Goal: Task Accomplishment & Management: Complete application form

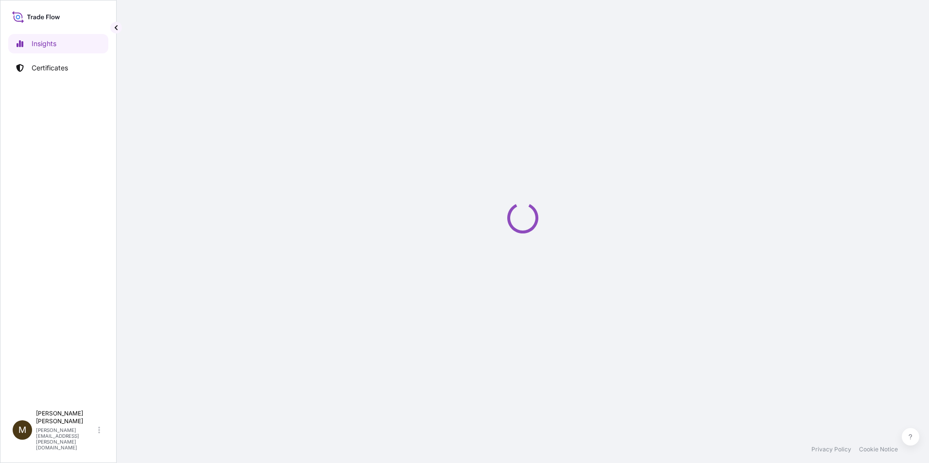
select select "2025"
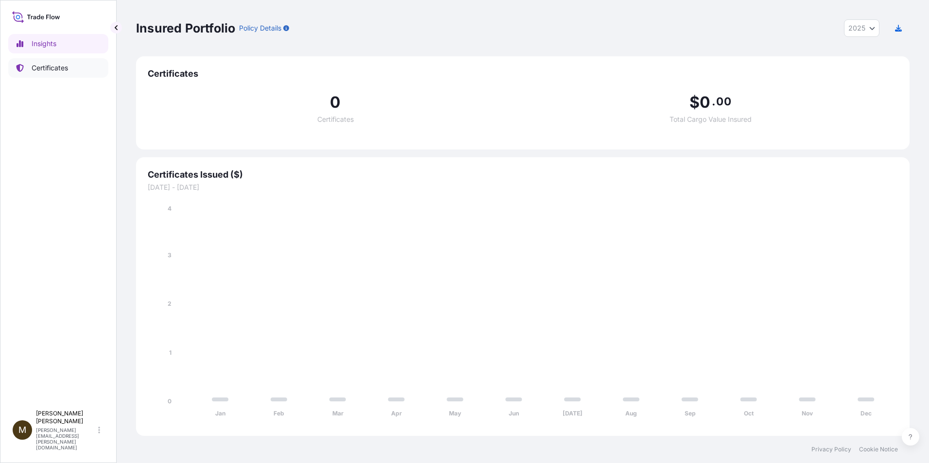
click at [56, 68] on p "Certificates" at bounding box center [50, 68] width 36 height 10
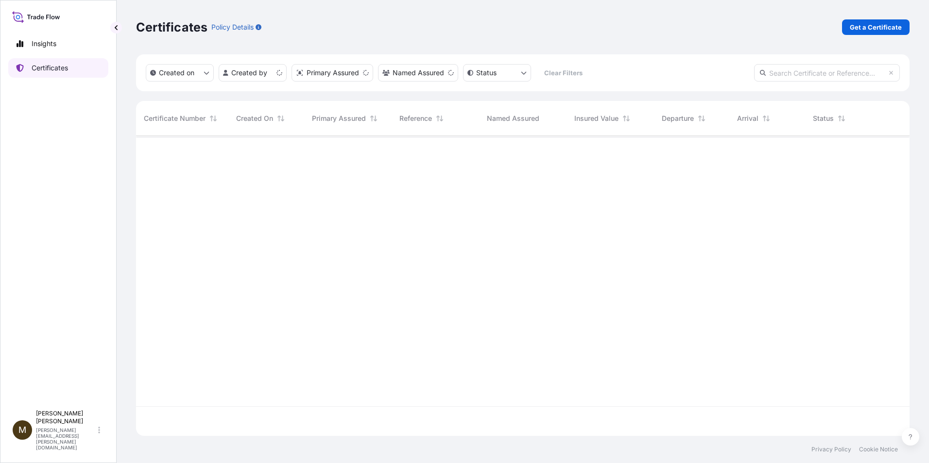
scroll to position [298, 766]
click at [875, 31] on p "Get a Certificate" at bounding box center [875, 27] width 52 height 10
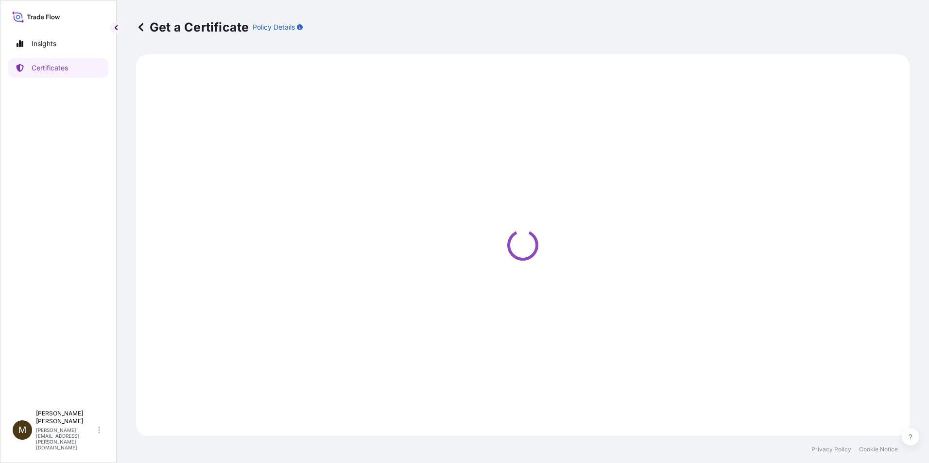
select select "Barge"
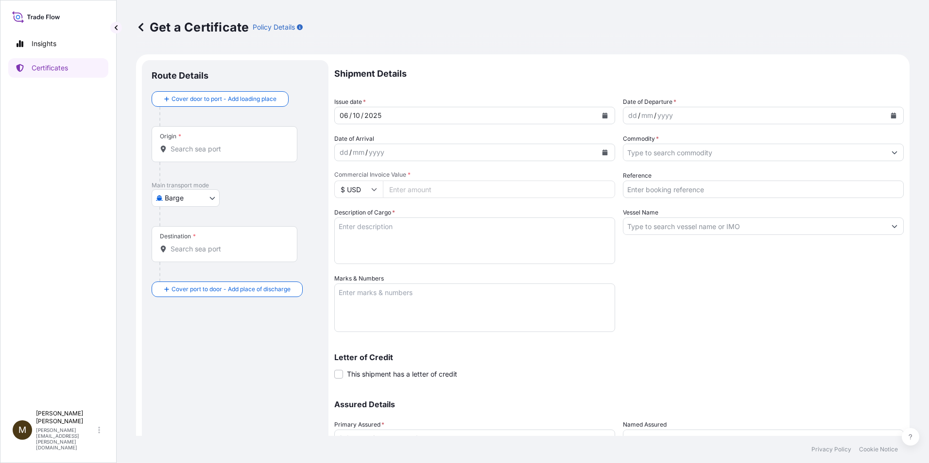
click at [606, 119] on button "Calendar" at bounding box center [605, 116] width 16 height 16
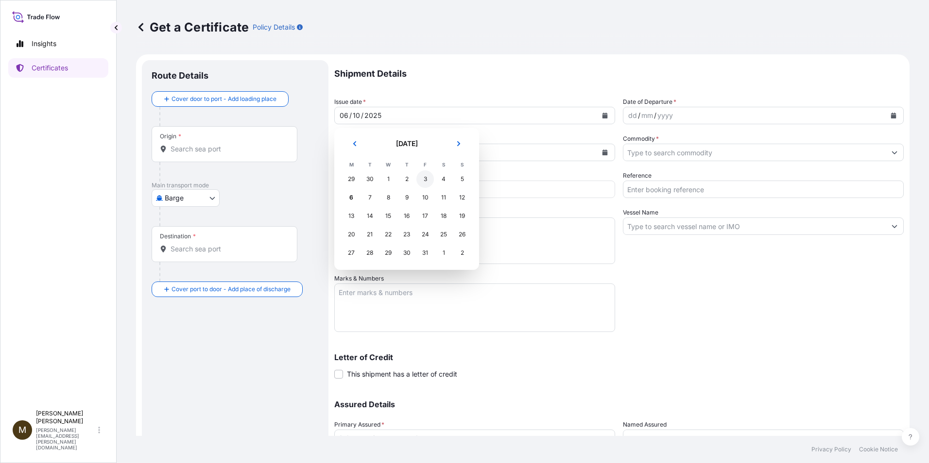
click at [427, 179] on div "3" at bounding box center [424, 178] width 17 height 17
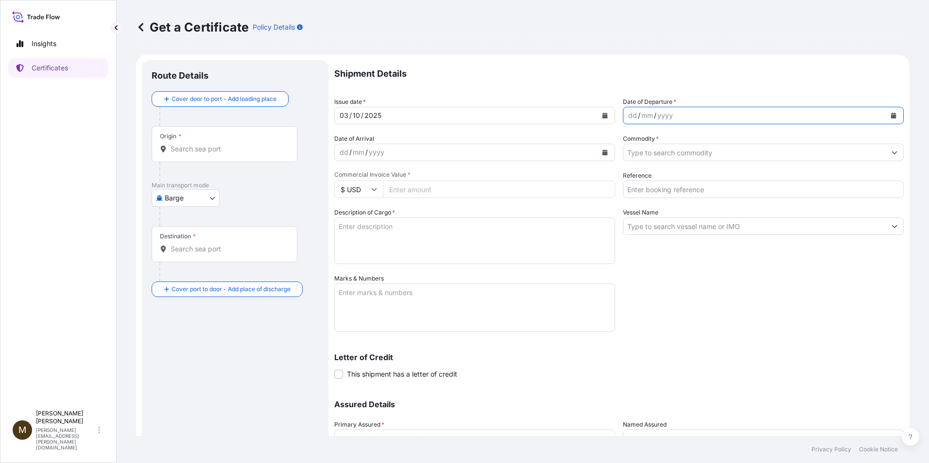
click at [885, 111] on button "Calendar" at bounding box center [893, 116] width 16 height 16
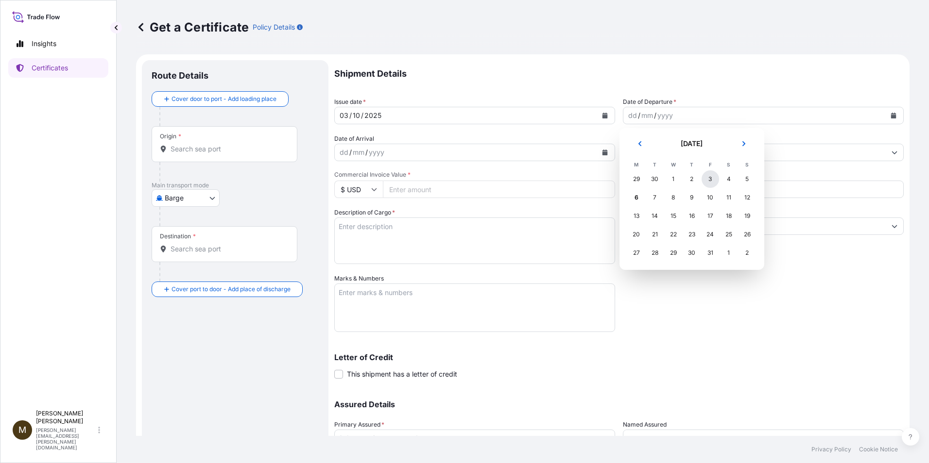
click at [712, 182] on div "3" at bounding box center [709, 178] width 17 height 17
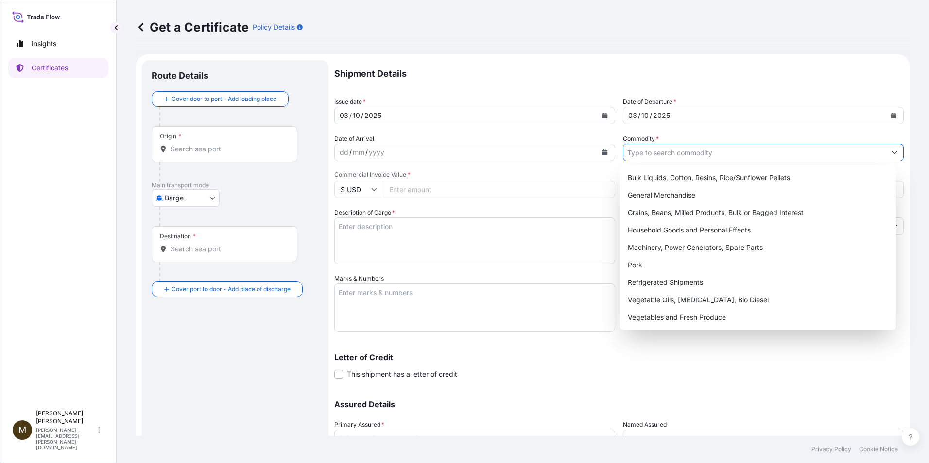
click at [651, 160] on input "Commodity *" at bounding box center [754, 152] width 262 height 17
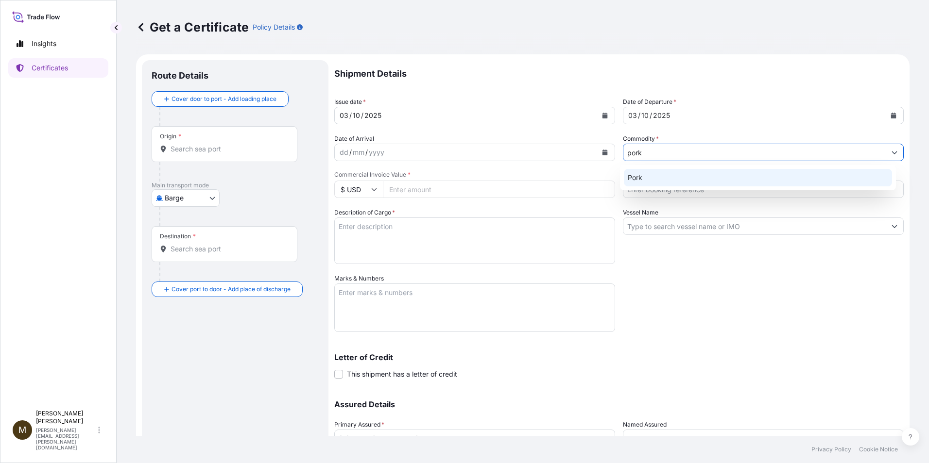
click at [648, 178] on div "Pork" at bounding box center [758, 177] width 269 height 17
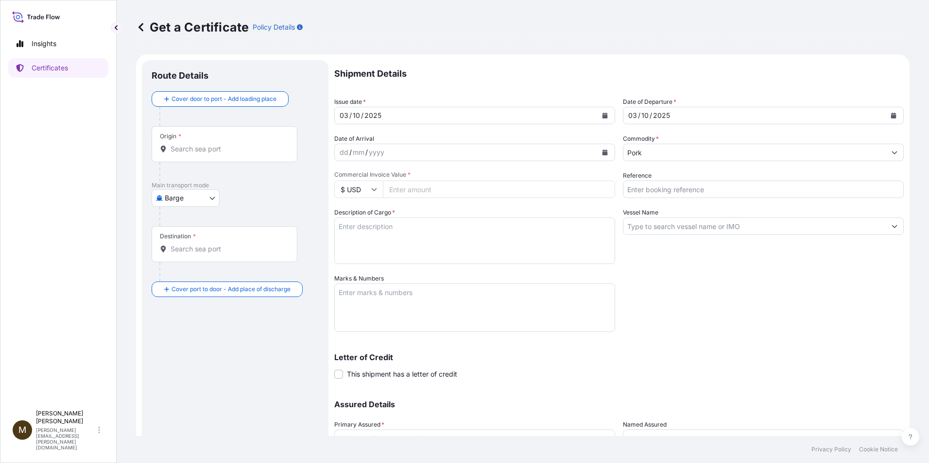
type input "General Merchandise"
click at [646, 192] on input "Reference" at bounding box center [763, 189] width 281 height 17
paste input "2910891"
type input "2910891"
click at [728, 153] on input "General Merchandise" at bounding box center [754, 152] width 262 height 17
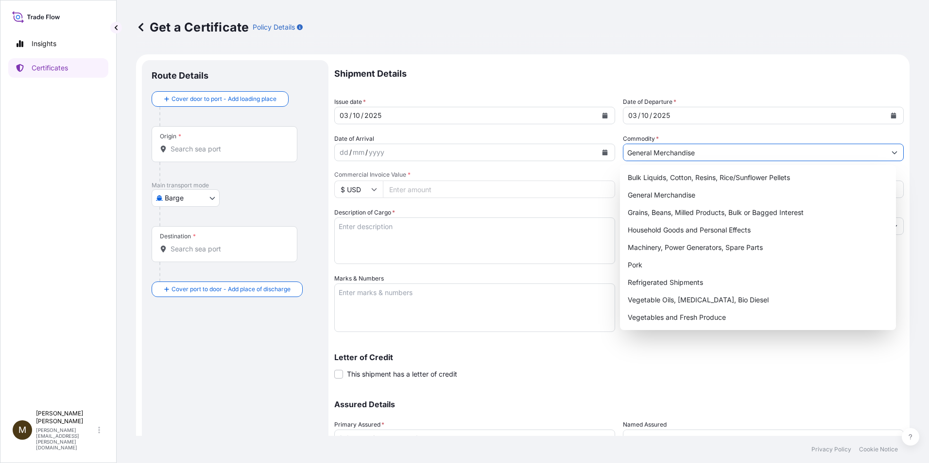
drag, startPoint x: 728, startPoint y: 153, endPoint x: 517, endPoint y: 129, distance: 212.1
click at [517, 129] on div "Shipment Details Issue date * [DATE] Date of Departure * [DATE] Date of Arrival…" at bounding box center [618, 273] width 569 height 426
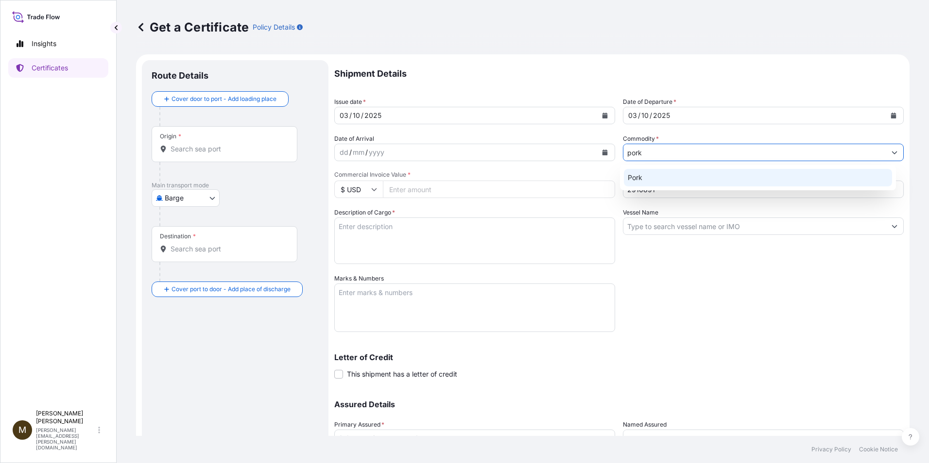
click at [651, 176] on div "Pork" at bounding box center [758, 177] width 269 height 17
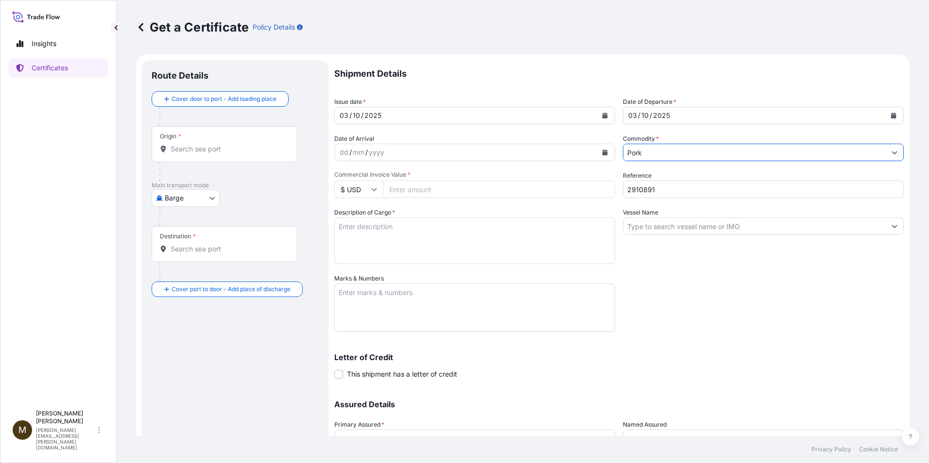
type input "Pork"
click at [643, 225] on input "Vessel Name" at bounding box center [754, 226] width 262 height 17
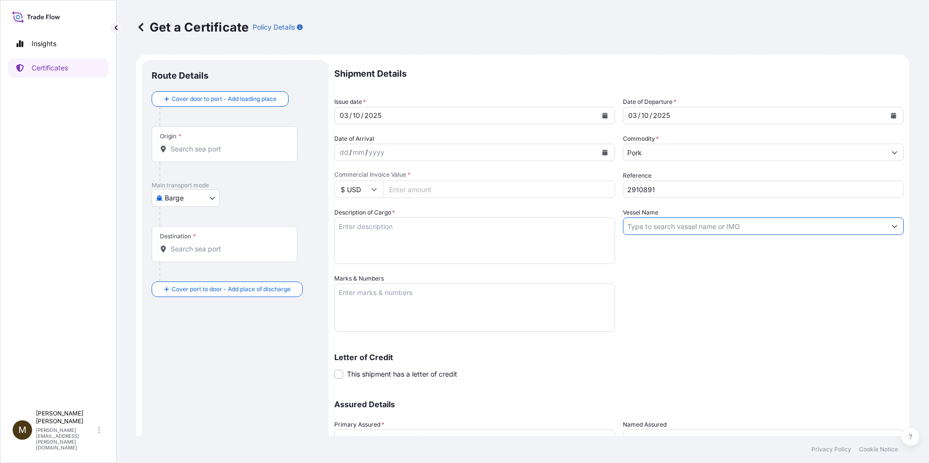
click at [644, 232] on input "Vessel Name" at bounding box center [754, 226] width 262 height 17
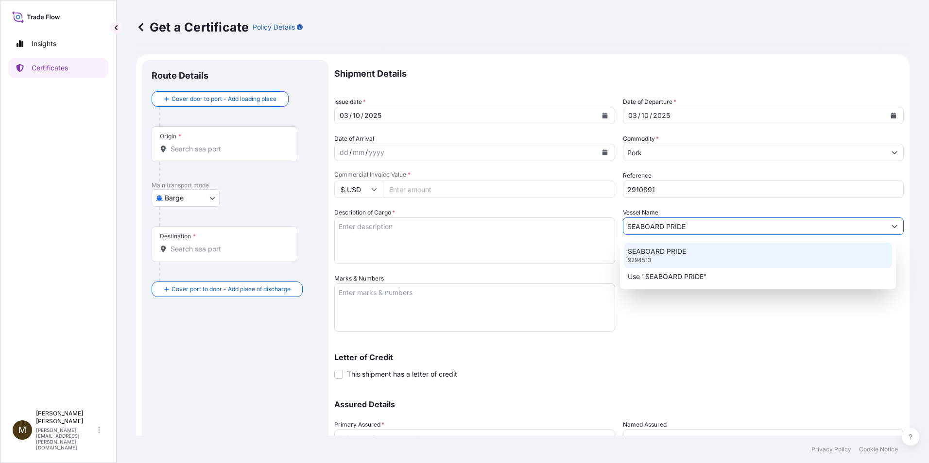
click at [656, 259] on div "SEABOARD PRIDE 9294513" at bounding box center [758, 255] width 269 height 25
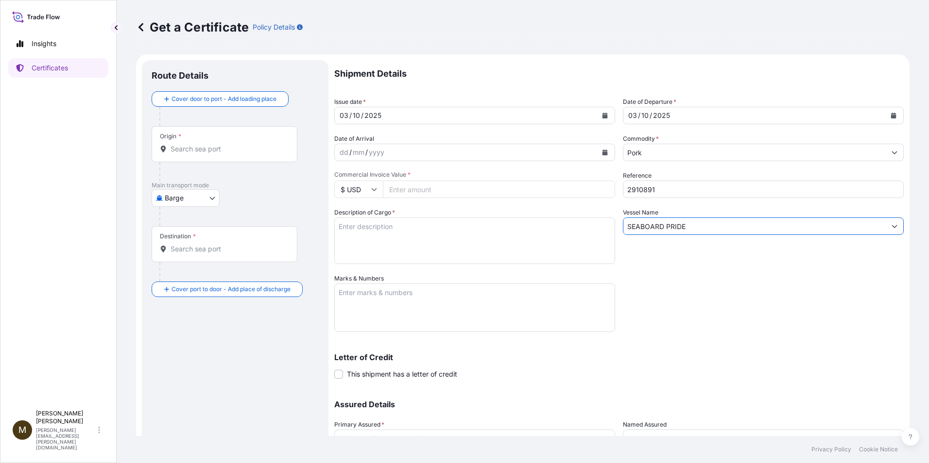
type input "SEABOARD PRIDE"
click at [350, 234] on textarea "Description of Cargo *" at bounding box center [474, 241] width 281 height 47
click at [417, 193] on input "Commercial Invoice Value *" at bounding box center [499, 189] width 232 height 17
paste input "76463.66"
type input "76463.66"
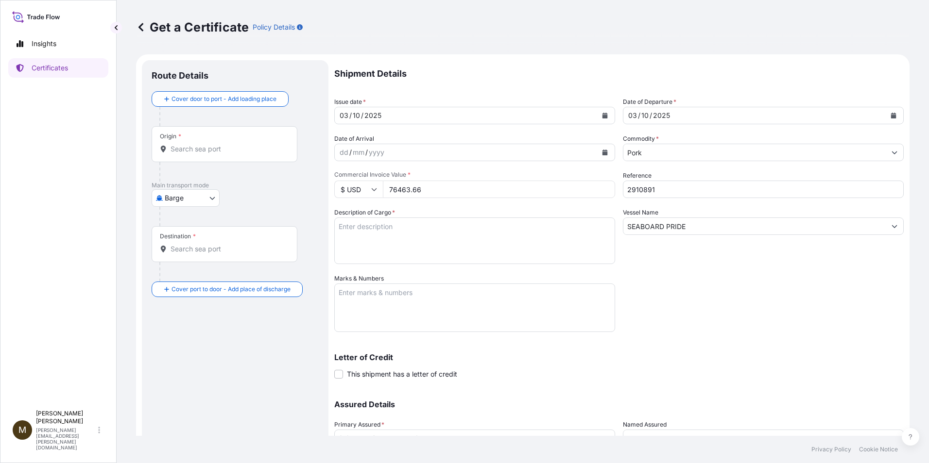
click at [371, 232] on textarea "Description of Cargo *" at bounding box center [474, 241] width 281 height 47
paste textarea "FROZEN PORK SIRLOIN BONELESS VP *ALL NATURAL SIRLOINE DE CERDO SIN HUESO CONGEL…"
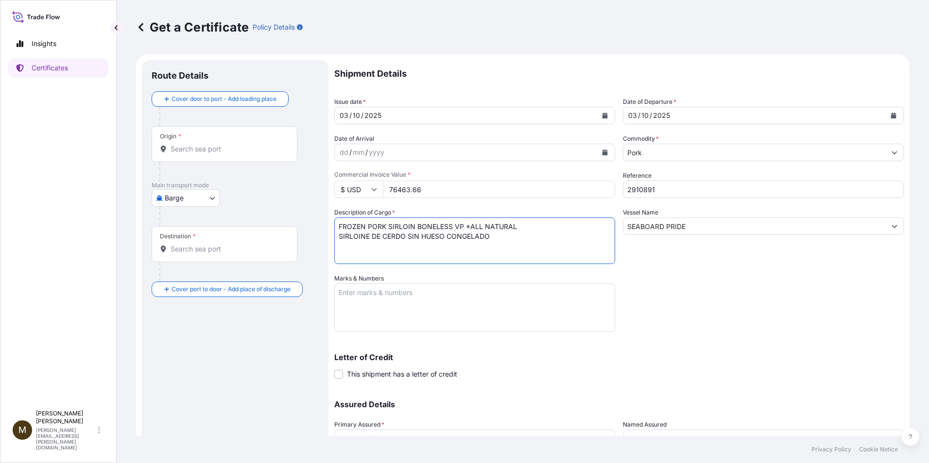
type textarea "FROZEN PORK SIRLOIN BONELESS VP *ALL NATURAL SIRLOINE DE CERDO SIN HUESO CONGEL…"
click at [357, 295] on textarea "Marks & Numbers" at bounding box center [474, 308] width 281 height 49
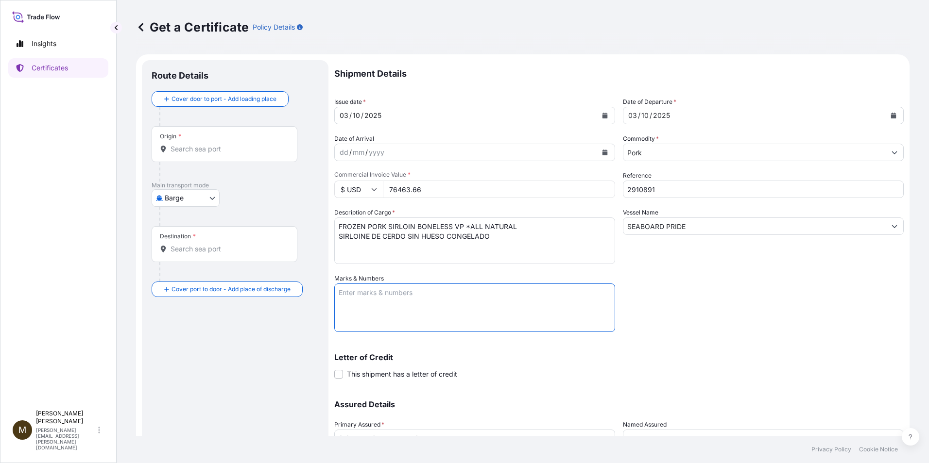
paste textarea "2910891"
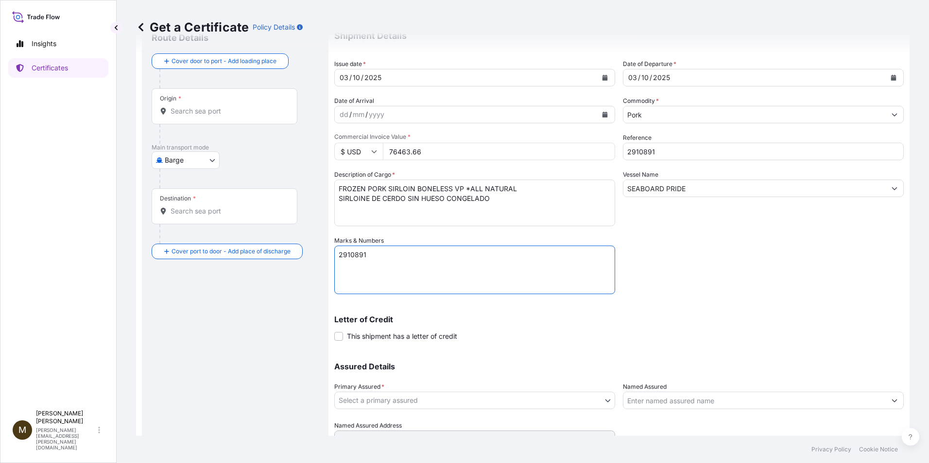
scroll to position [83, 0]
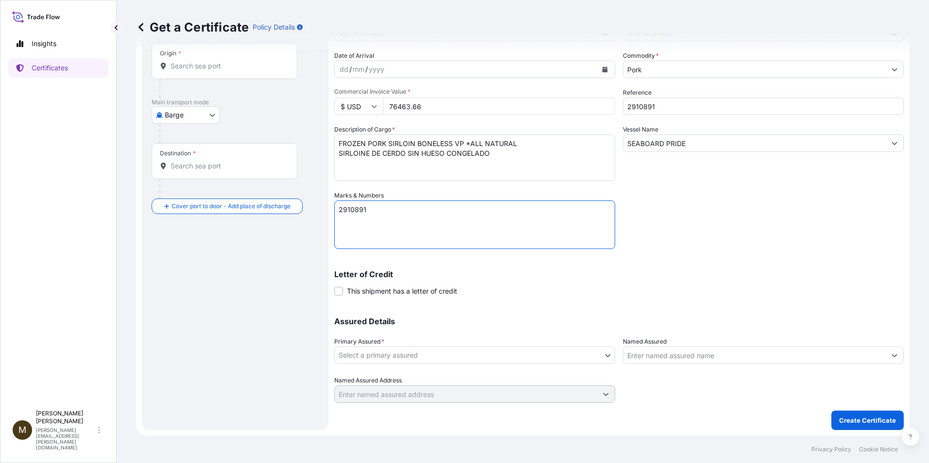
type textarea "2910891"
click at [394, 355] on body "Insights Certificates M [PERSON_NAME] [PERSON_NAME][EMAIL_ADDRESS][PERSON_NAME]…" at bounding box center [464, 231] width 929 height 463
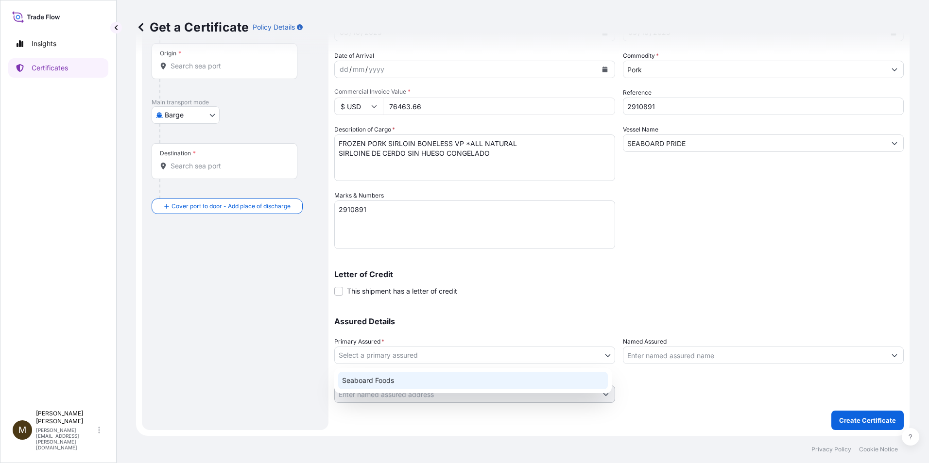
click at [380, 377] on div "Seaboard Foods" at bounding box center [473, 380] width 270 height 17
select select "31638"
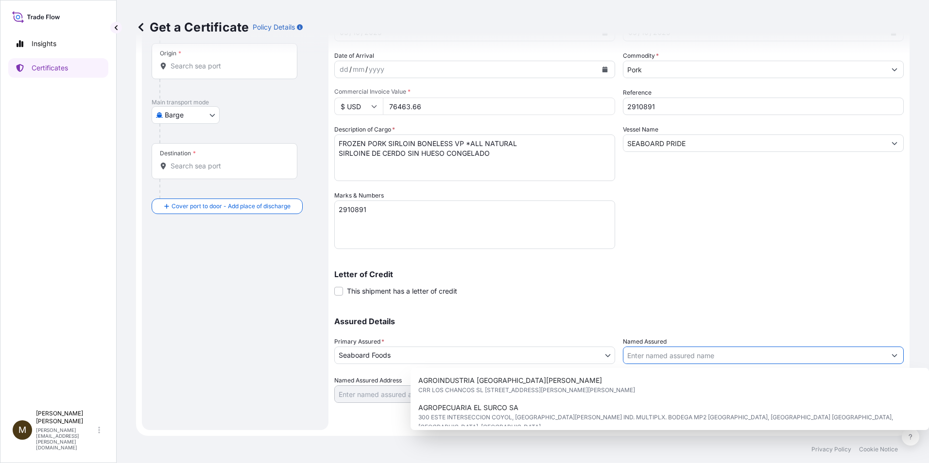
click at [661, 356] on input "Named Assured" at bounding box center [754, 355] width 262 height 17
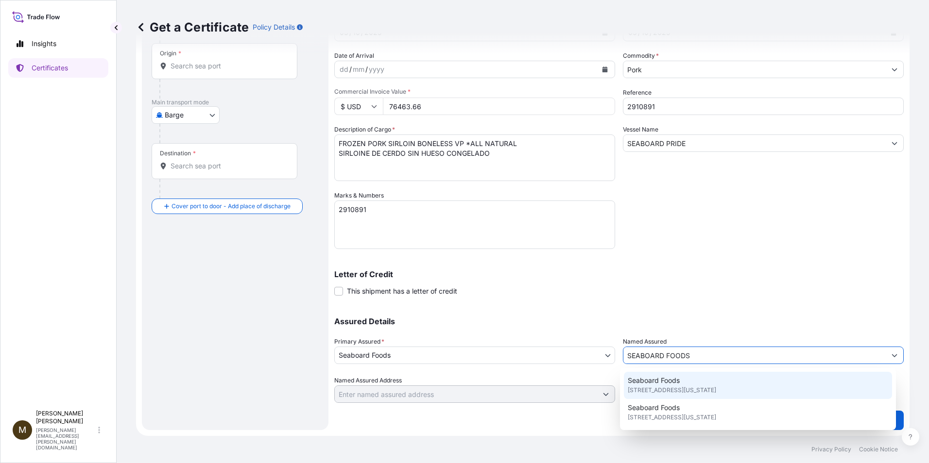
click at [688, 382] on div "Seaboard Foods [STREET_ADDRESS][US_STATE]" at bounding box center [758, 385] width 269 height 27
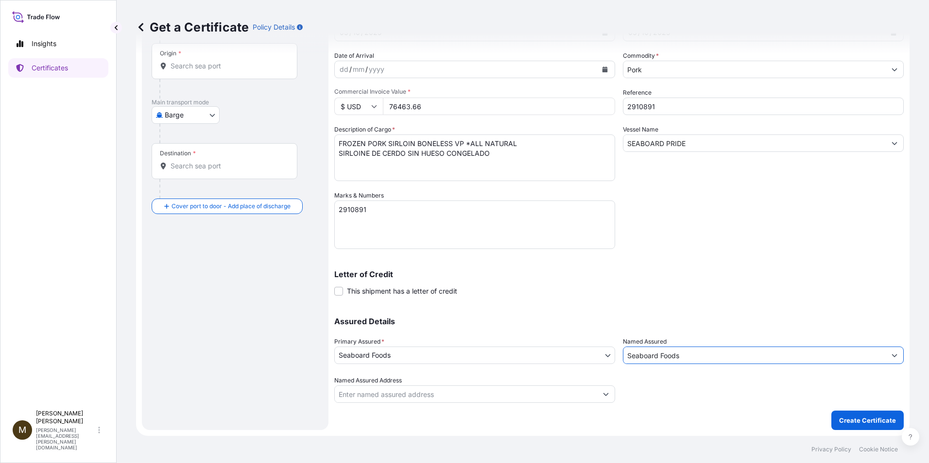
type input "Seaboard Foods"
click at [212, 115] on body "8 options available. 2 options available. Insights Certificates M [PERSON_NAME]…" at bounding box center [464, 231] width 929 height 463
click at [185, 193] on span "Ocean Vessel" at bounding box center [191, 193] width 43 height 10
select select "Ocean Vessel"
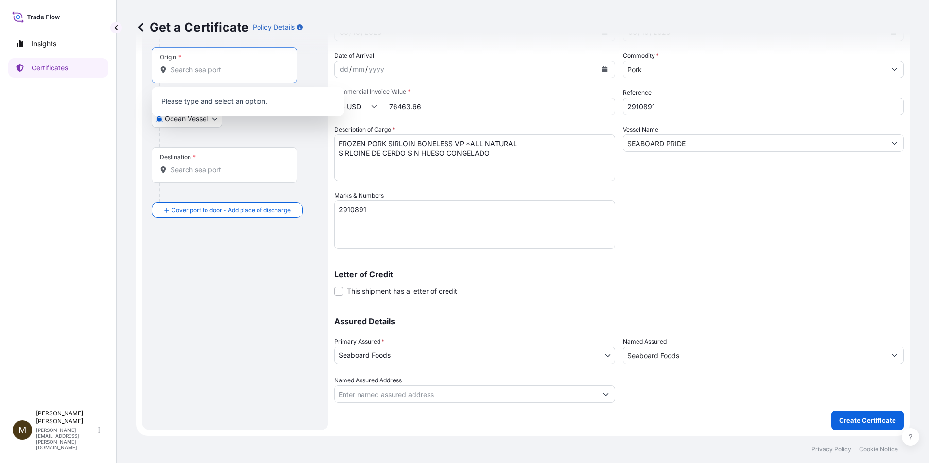
click at [179, 71] on input "Origin *" at bounding box center [227, 70] width 115 height 10
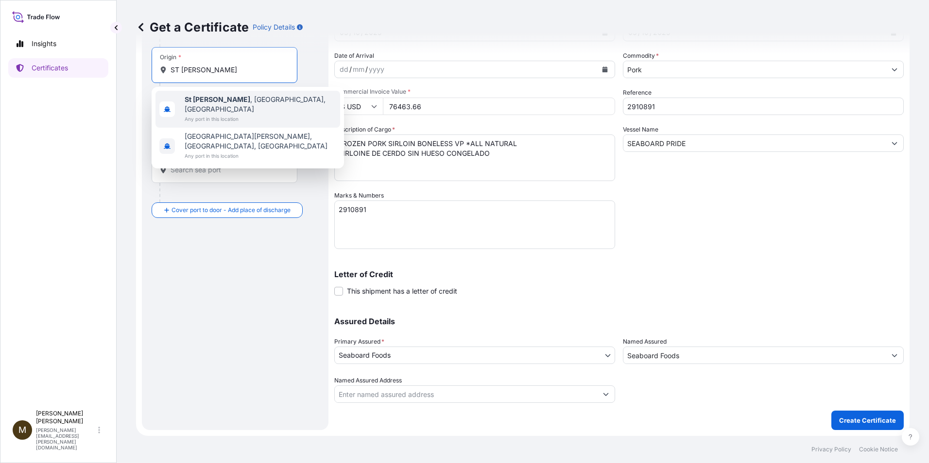
click at [275, 97] on div "[GEOGRAPHIC_DATA][PERSON_NAME] , [GEOGRAPHIC_DATA], [GEOGRAPHIC_DATA] Any port …" at bounding box center [247, 109] width 185 height 37
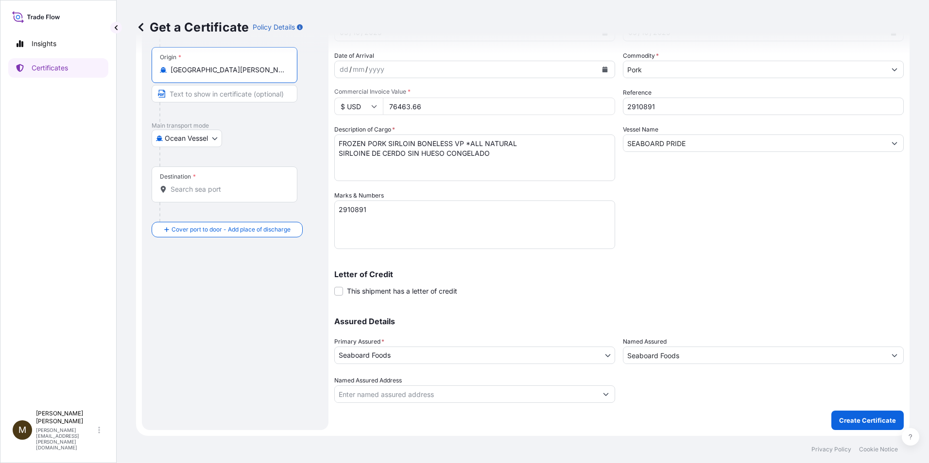
type input "[GEOGRAPHIC_DATA][PERSON_NAME], [GEOGRAPHIC_DATA], [GEOGRAPHIC_DATA]"
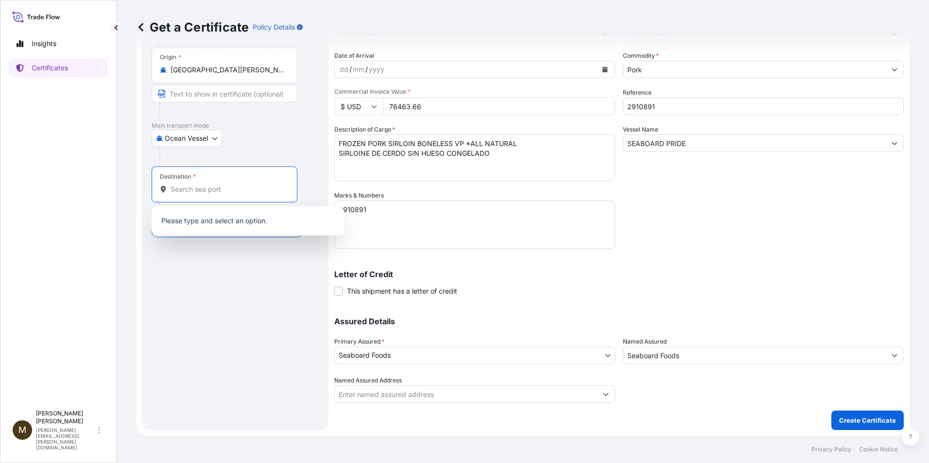
click at [200, 188] on input "Destination *" at bounding box center [227, 190] width 115 height 10
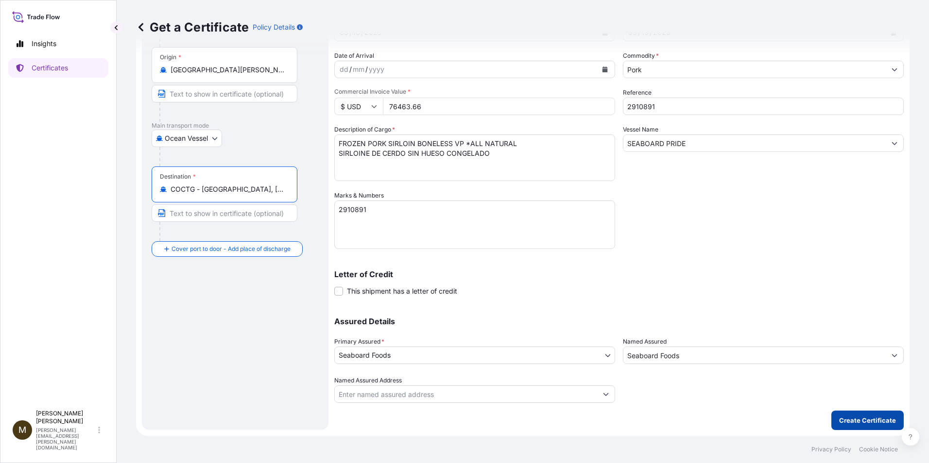
type input "COCTG - [GEOGRAPHIC_DATA], [GEOGRAPHIC_DATA]"
click at [857, 419] on p "Create Certificate" at bounding box center [867, 421] width 57 height 10
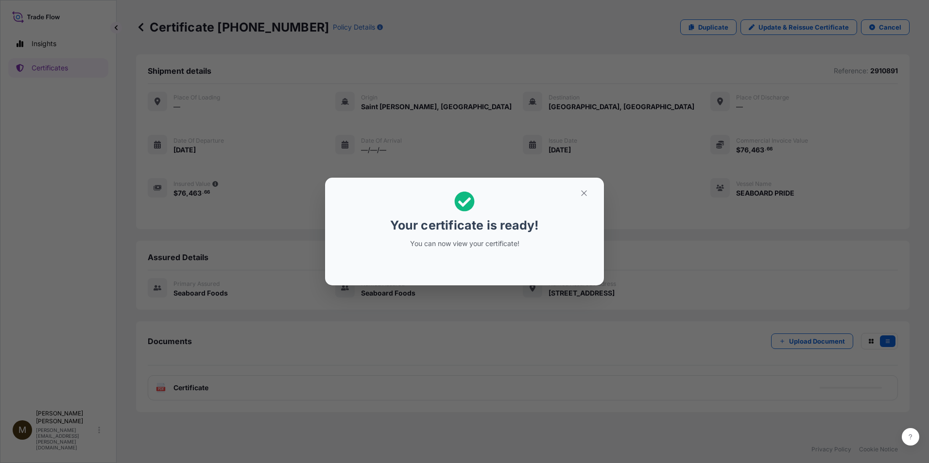
click at [184, 390] on div "Your certificate is ready! You can now view your certificate!" at bounding box center [464, 231] width 929 height 463
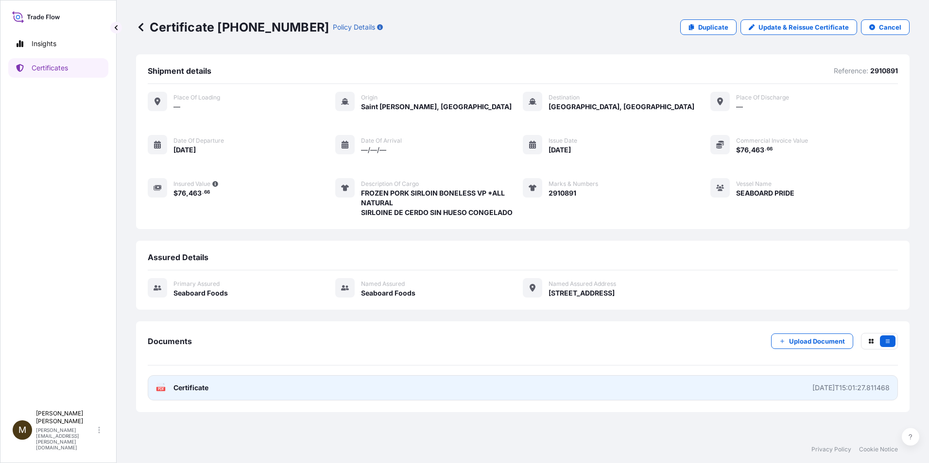
click at [172, 386] on div "PDF Certificate" at bounding box center [182, 388] width 52 height 10
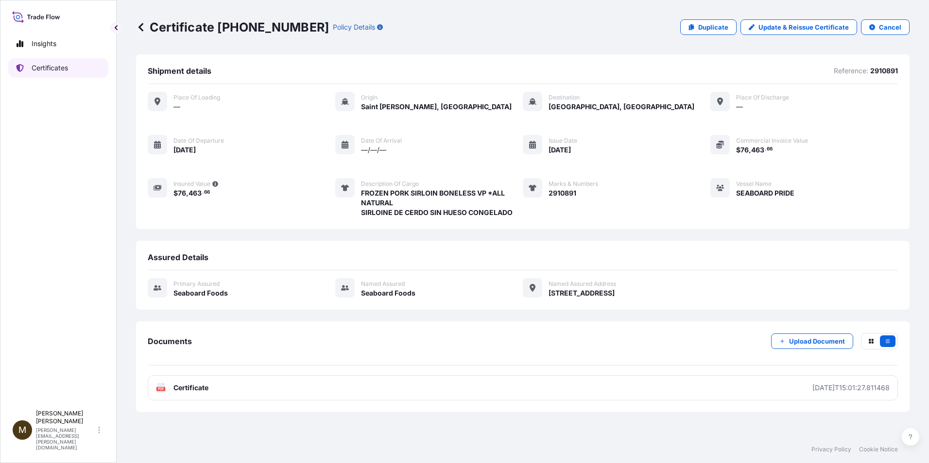
click at [60, 69] on p "Certificates" at bounding box center [50, 68] width 36 height 10
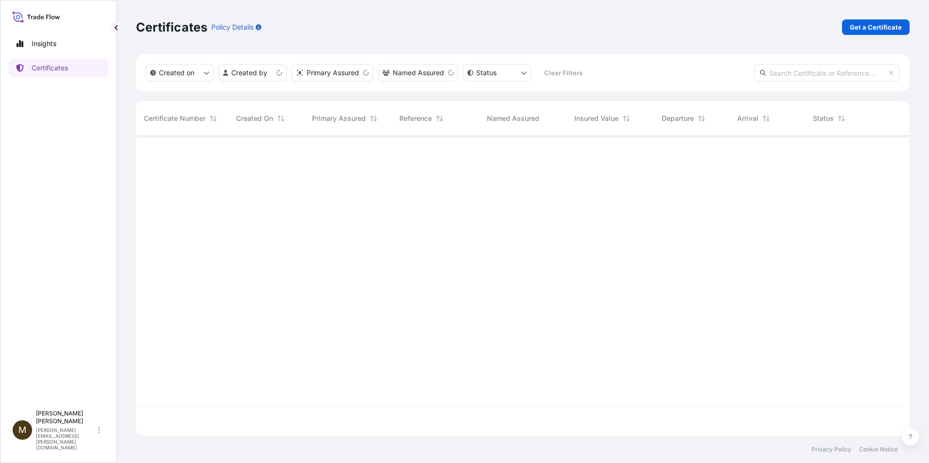
scroll to position [298, 766]
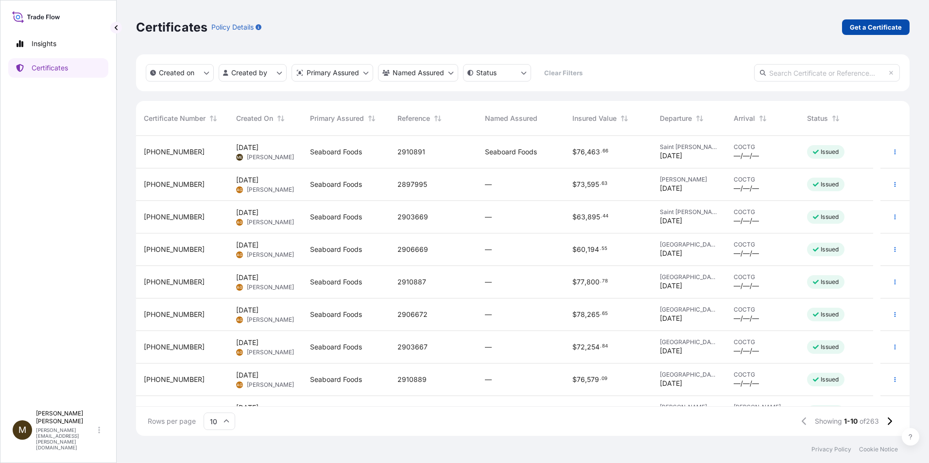
click at [858, 24] on p "Get a Certificate" at bounding box center [875, 27] width 52 height 10
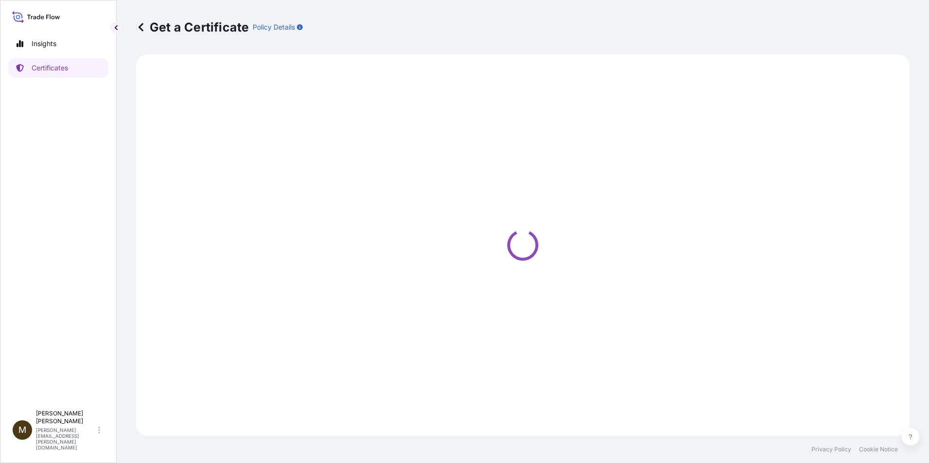
select select "Barge"
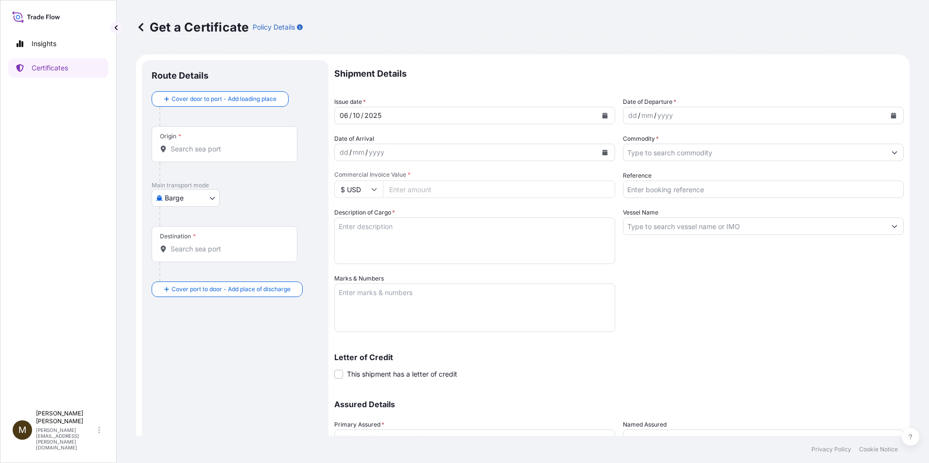
click at [602, 115] on icon "Calendar" at bounding box center [604, 116] width 5 height 6
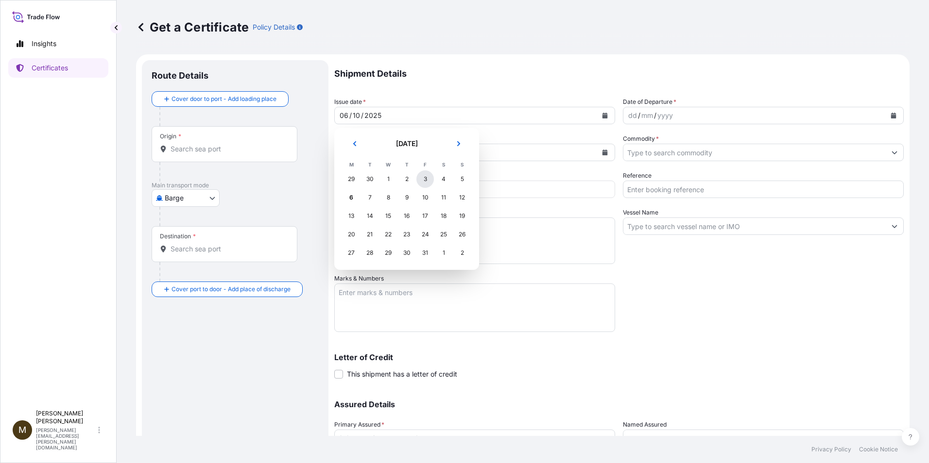
click at [427, 177] on div "3" at bounding box center [424, 178] width 17 height 17
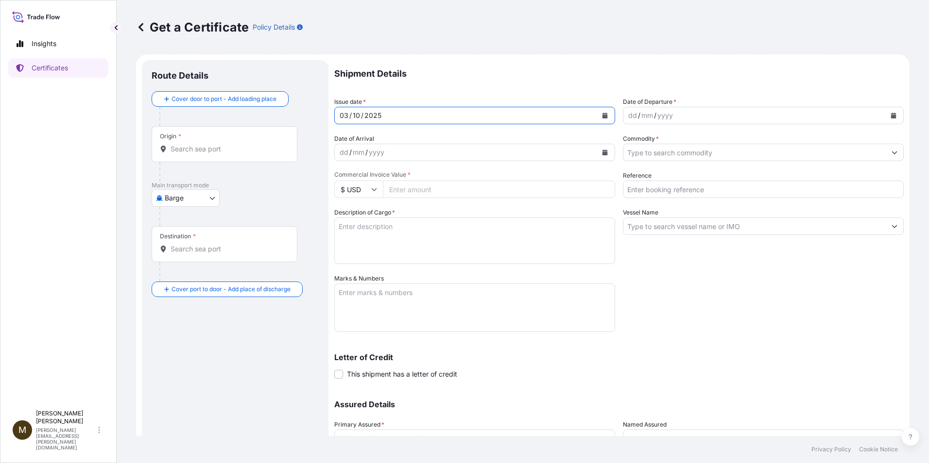
click at [891, 114] on icon "Calendar" at bounding box center [893, 116] width 5 height 6
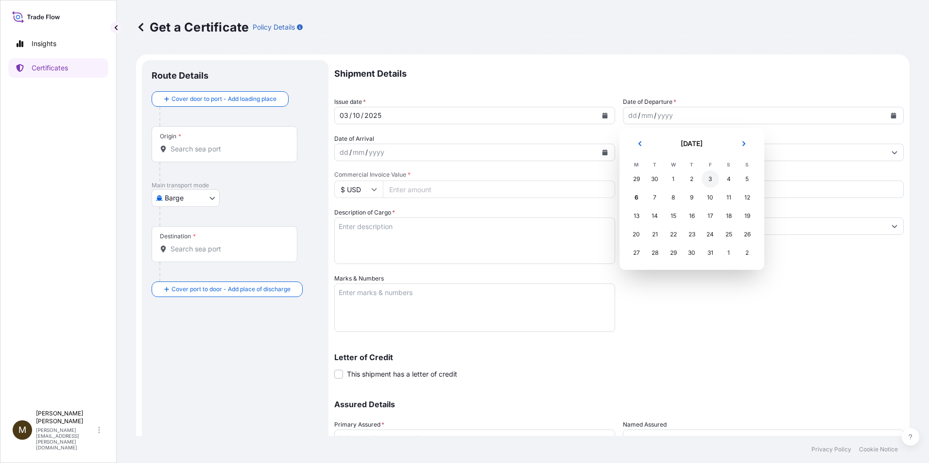
click at [712, 179] on div "3" at bounding box center [709, 178] width 17 height 17
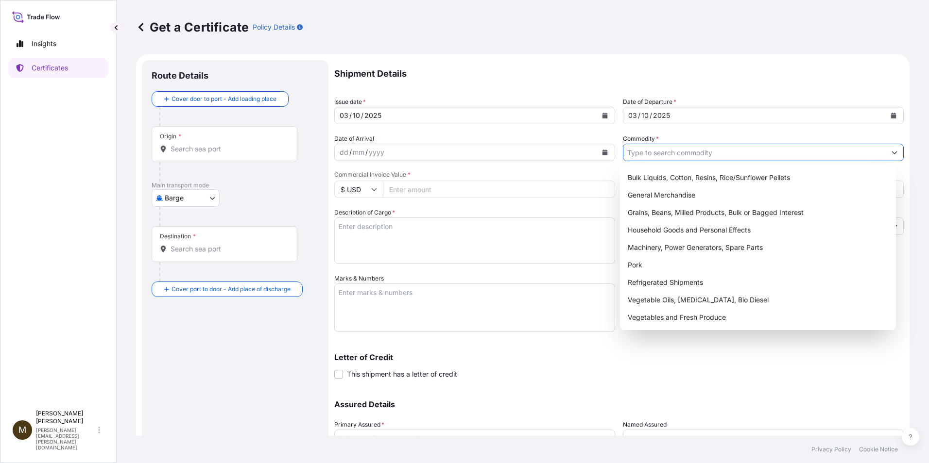
click at [631, 152] on input "Commodity *" at bounding box center [754, 152] width 262 height 17
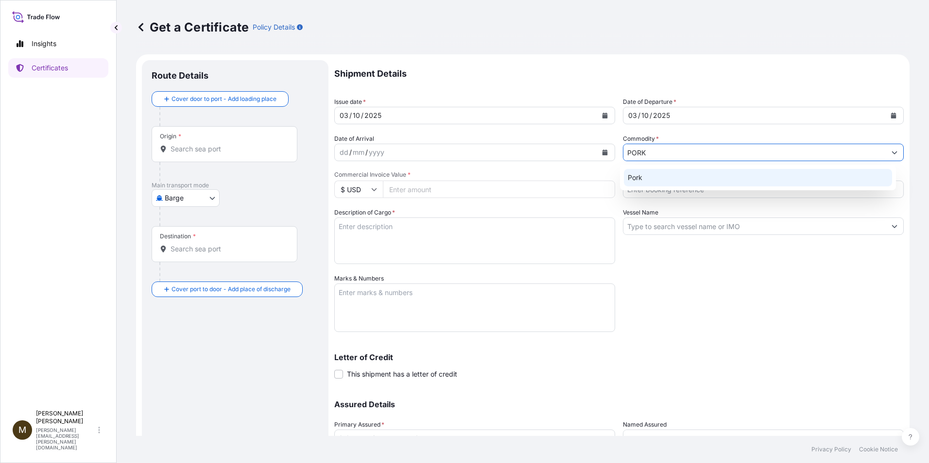
click at [645, 176] on div "Pork" at bounding box center [758, 177] width 269 height 17
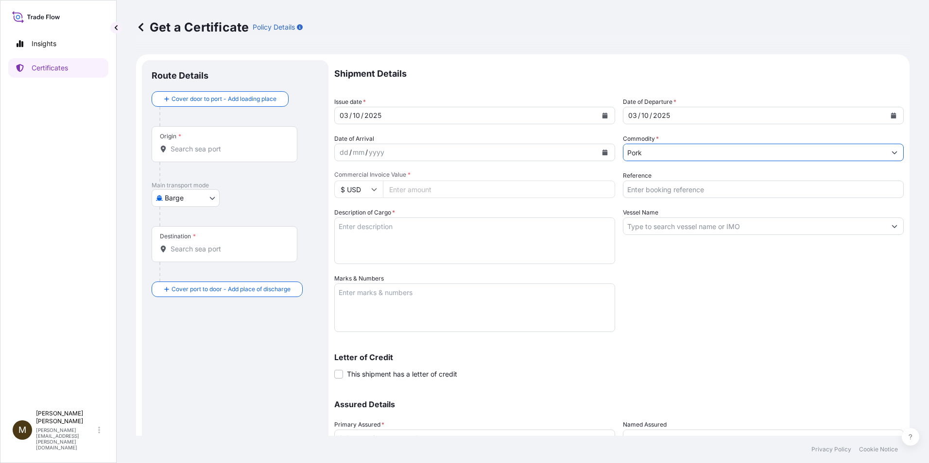
type input "Pork"
click at [633, 231] on input "Vessel Name" at bounding box center [754, 226] width 262 height 17
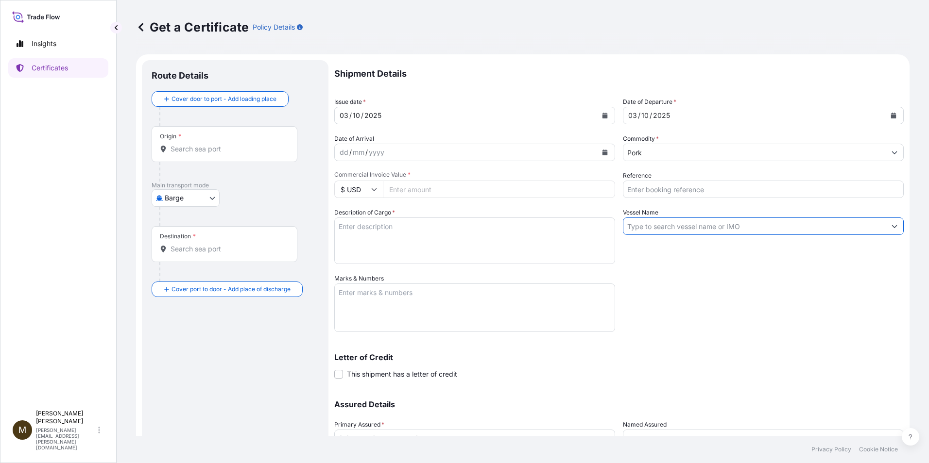
type input "D"
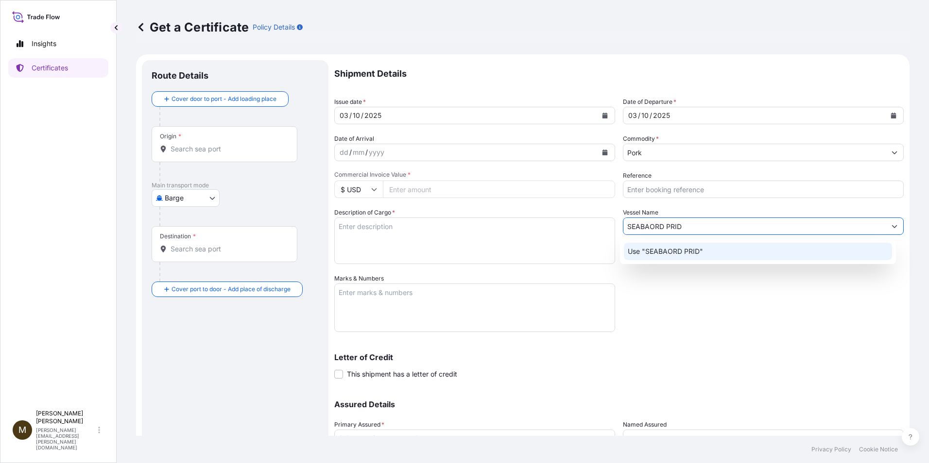
drag, startPoint x: 696, startPoint y: 228, endPoint x: 569, endPoint y: 215, distance: 128.0
click at [569, 215] on div "Shipment Details Issue date * [DATE] Date of Departure * [DATE] Date of Arrival…" at bounding box center [618, 273] width 569 height 426
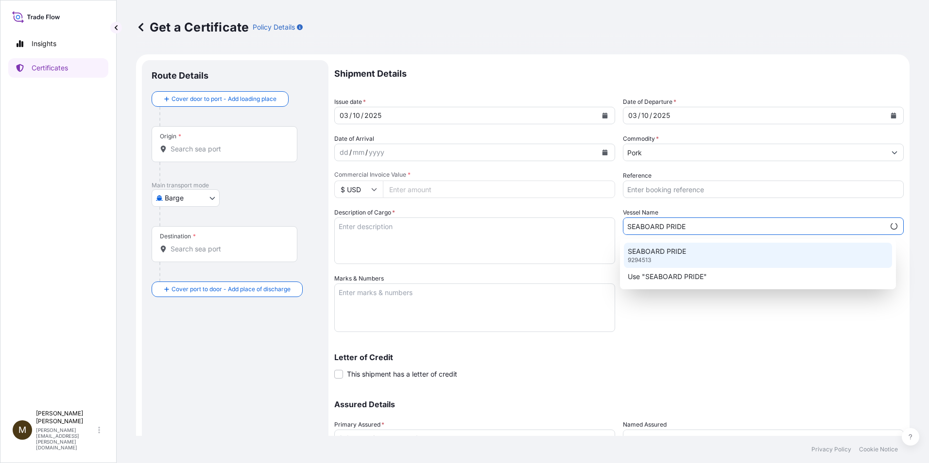
click at [664, 251] on p "SEABOARD PRIDE" at bounding box center [656, 252] width 58 height 10
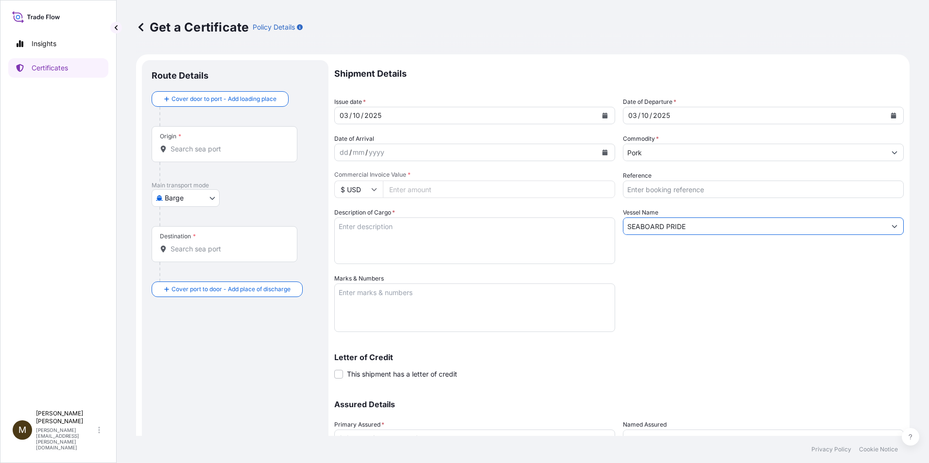
type input "SEABOARD PRIDE"
click at [639, 193] on input "Reference" at bounding box center [763, 189] width 281 height 17
paste input "2826840"
type input "2826840"
click at [365, 232] on textarea "Description of Cargo *" at bounding box center [474, 241] width 281 height 47
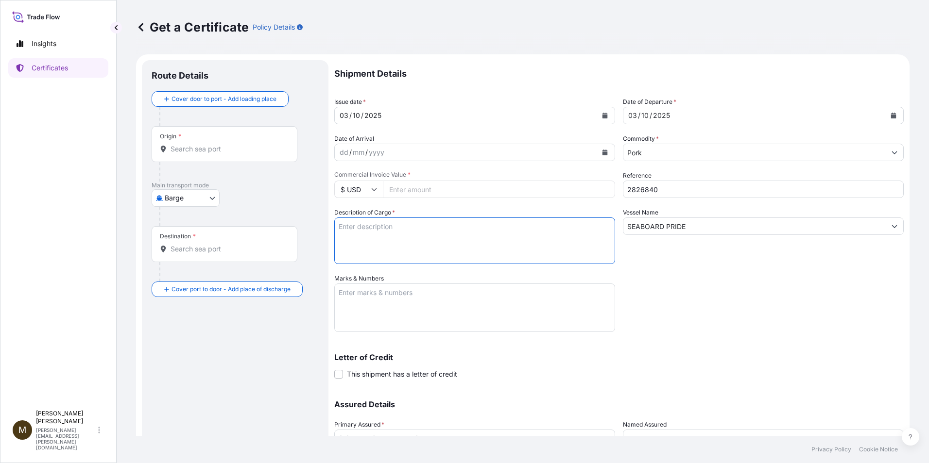
click at [408, 194] on input "Commercial Invoice Value *" at bounding box center [499, 189] width 232 height 17
paste input "40804.42"
type input "40804.42"
click at [357, 231] on textarea "Description of Cargo *" at bounding box center [474, 241] width 281 height 47
click at [346, 232] on textarea "Description of Cargo *" at bounding box center [474, 241] width 281 height 47
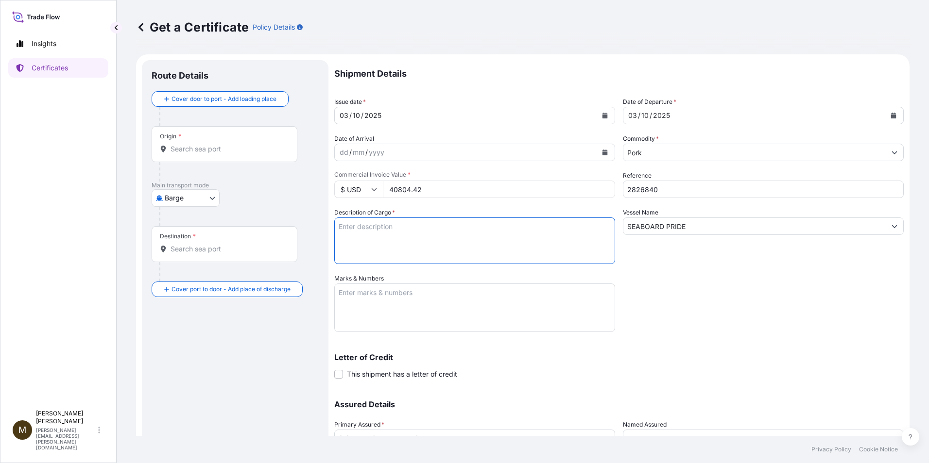
paste textarea "FROZEN PORK SKIN ON JOWLS PAPADAS DE CERDO CON CUERO CONGELADAS"
type textarea "FROZEN PORK SKIN ON JOWLS PAPADAS DE CERDO CON CUERO CONGELADAS"
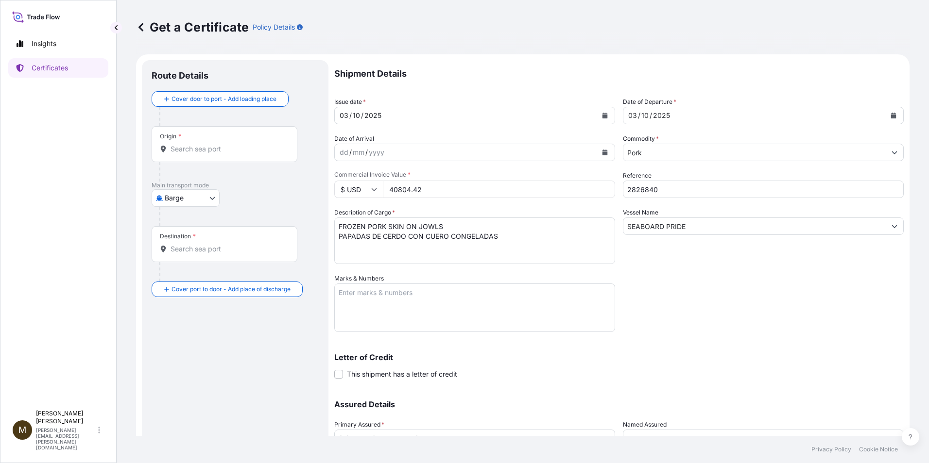
click at [352, 302] on textarea "Marks & Numbers" at bounding box center [474, 308] width 281 height 49
paste textarea "FROZEN PORK SKIN ON JOWLS PAPADAS DE CERDO CON CUERO CONGELADAS"
drag, startPoint x: 505, startPoint y: 299, endPoint x: 329, endPoint y: 289, distance: 176.1
click at [329, 289] on form "Route Details Cover door to port - Add loading place Place of loading Road / In…" at bounding box center [522, 286] width 773 height 465
paste textarea "2826840"
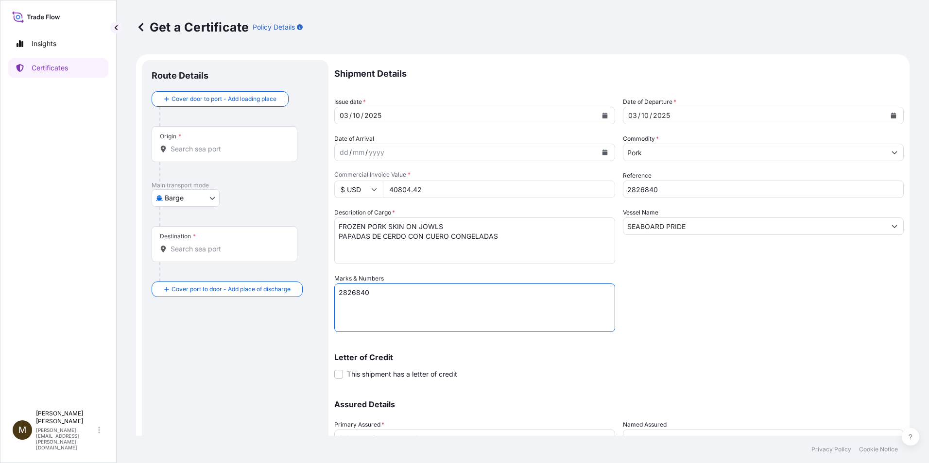
scroll to position [83, 0]
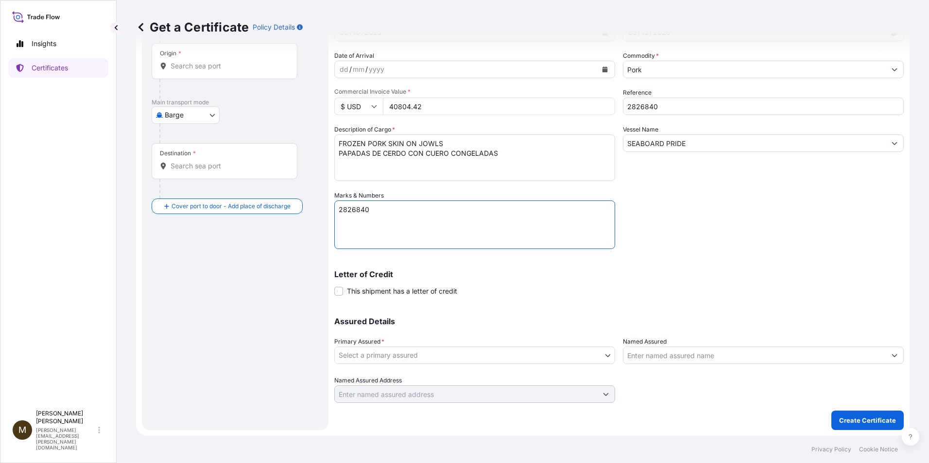
type textarea "2826840"
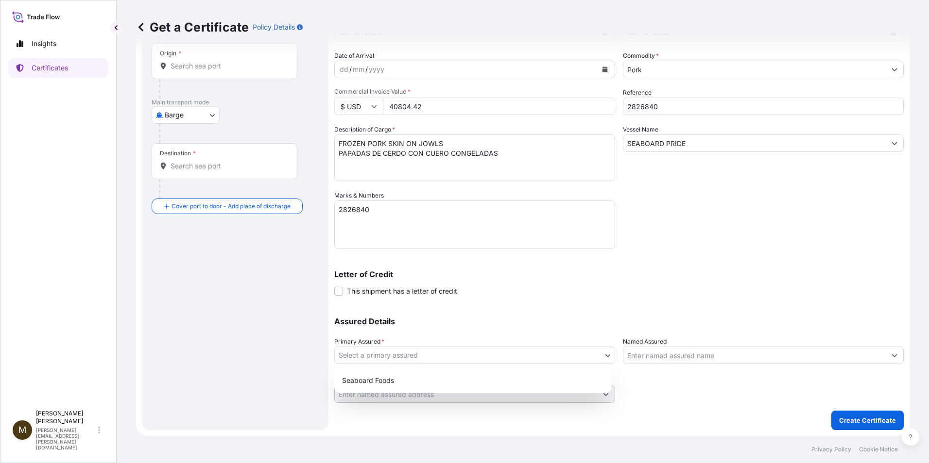
click at [437, 359] on body "Insights Certificates M [PERSON_NAME] [PERSON_NAME][EMAIL_ADDRESS][PERSON_NAME]…" at bounding box center [464, 231] width 929 height 463
click at [416, 382] on div "Seaboard Foods" at bounding box center [473, 380] width 270 height 17
select select "31638"
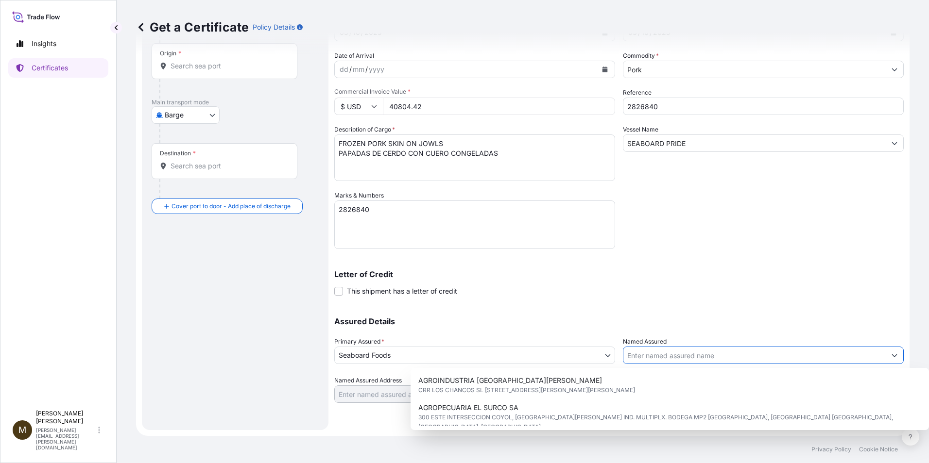
click at [658, 356] on input "Named Assured" at bounding box center [754, 355] width 262 height 17
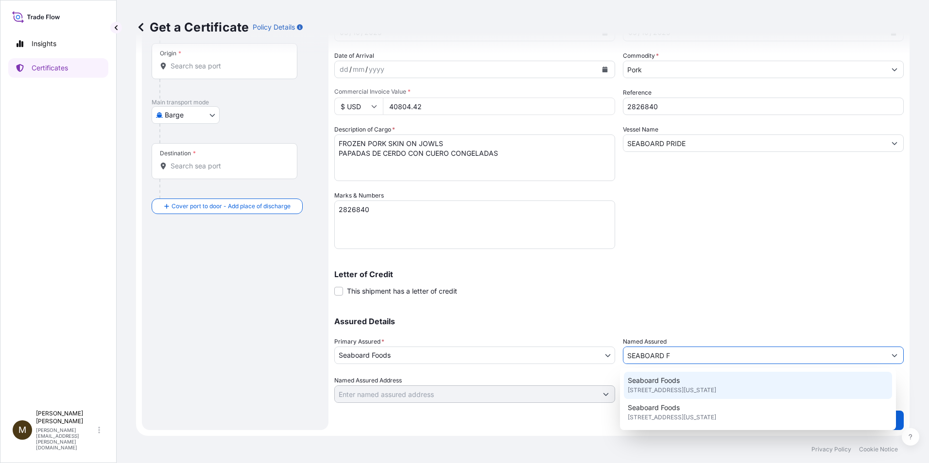
click at [665, 385] on span "Seaboard Foods" at bounding box center [653, 381] width 52 height 10
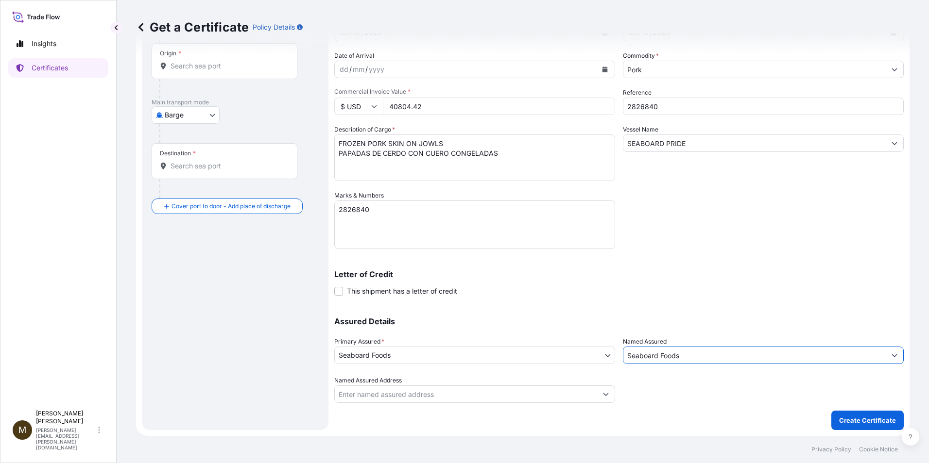
type input "Seaboard Foods"
click at [207, 116] on body "1 option available. 8 options available. 2 options available. Insights Certific…" at bounding box center [464, 231] width 929 height 463
click at [189, 194] on span "Ocean Vessel" at bounding box center [191, 193] width 43 height 10
select select "Ocean Vessel"
click at [175, 71] on input "Origin *" at bounding box center [227, 70] width 115 height 10
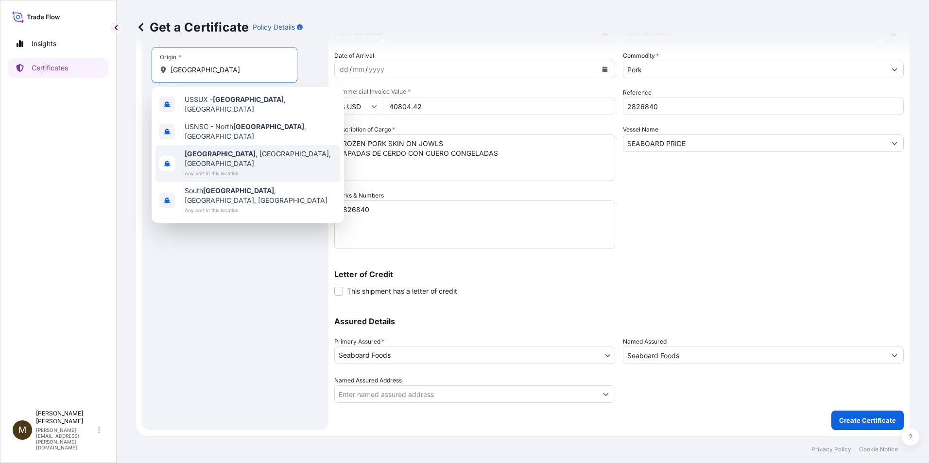
click at [237, 169] on span "Any port in this location" at bounding box center [261, 174] width 152 height 10
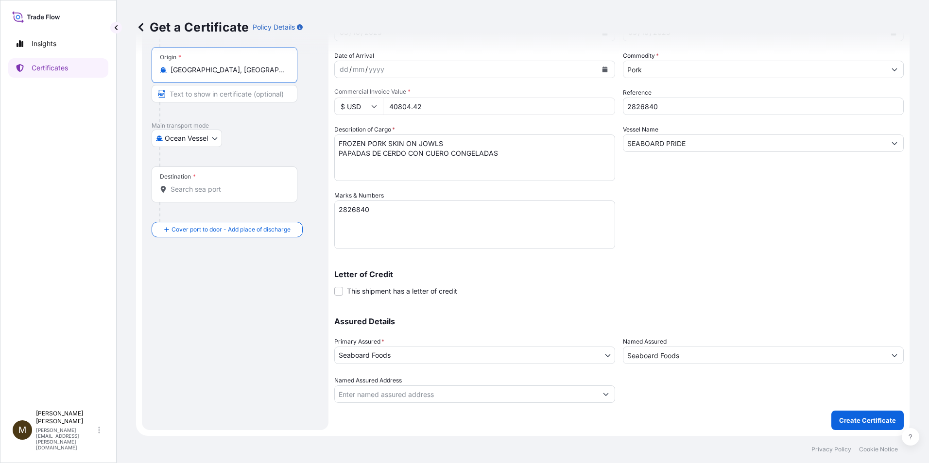
type input "[GEOGRAPHIC_DATA], [GEOGRAPHIC_DATA], [GEOGRAPHIC_DATA]"
click at [182, 187] on input "Destination *" at bounding box center [227, 190] width 115 height 10
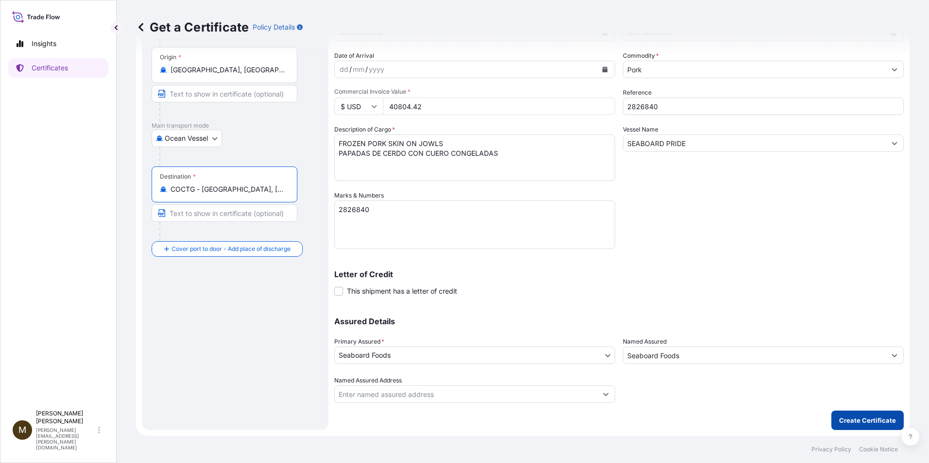
type input "COCTG - [GEOGRAPHIC_DATA], [GEOGRAPHIC_DATA]"
click at [848, 420] on p "Create Certificate" at bounding box center [867, 421] width 57 height 10
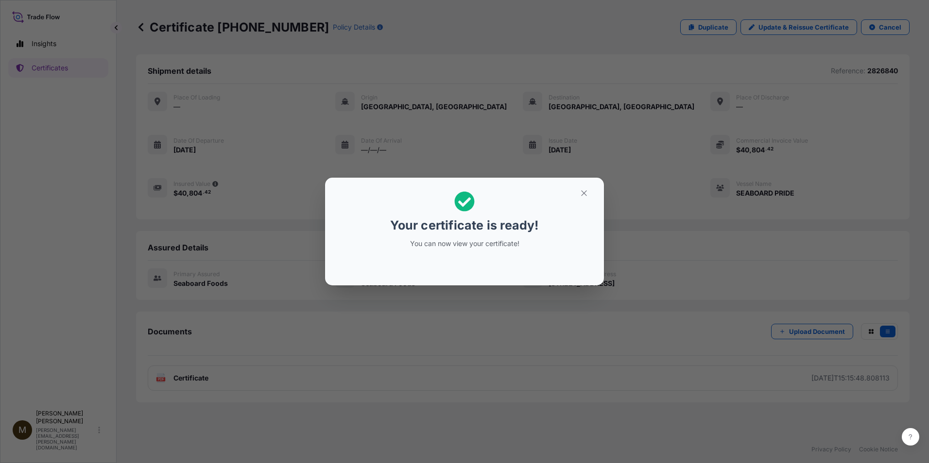
click at [170, 380] on div "Your certificate is ready! You can now view your certificate!" at bounding box center [464, 231] width 929 height 463
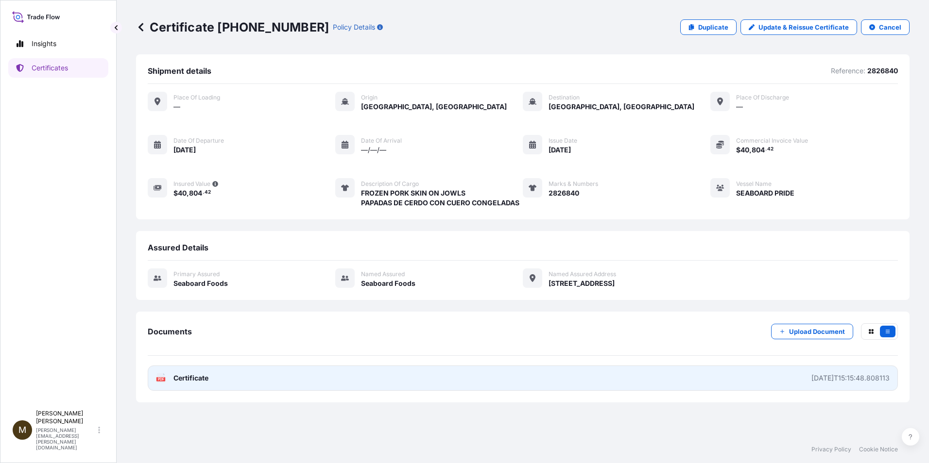
click at [155, 377] on link "PDF Certificate [DATE]T15:15:48.808113" at bounding box center [523, 378] width 750 height 25
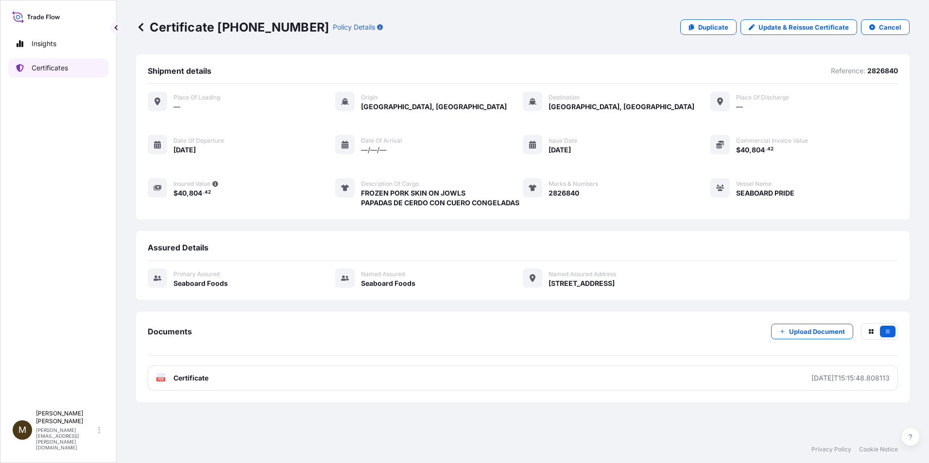
click at [47, 69] on p "Certificates" at bounding box center [50, 68] width 36 height 10
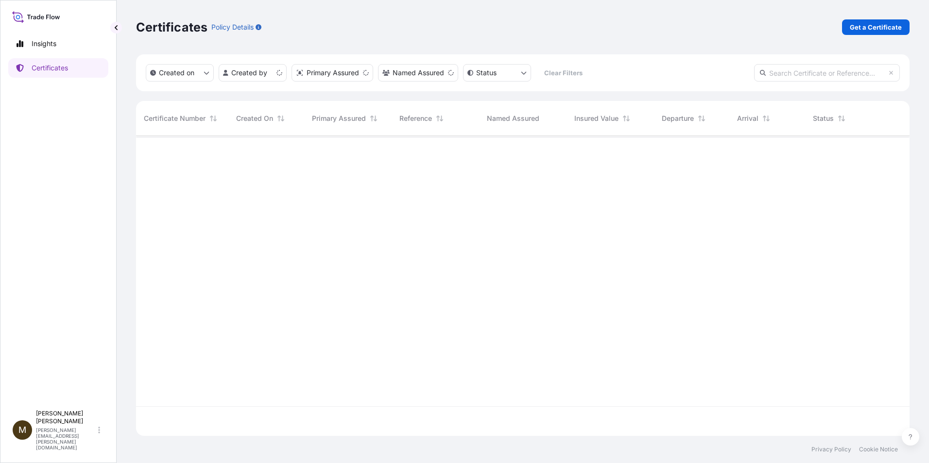
scroll to position [298, 766]
click at [855, 30] on p "Get a Certificate" at bounding box center [875, 27] width 52 height 10
select select "Barge"
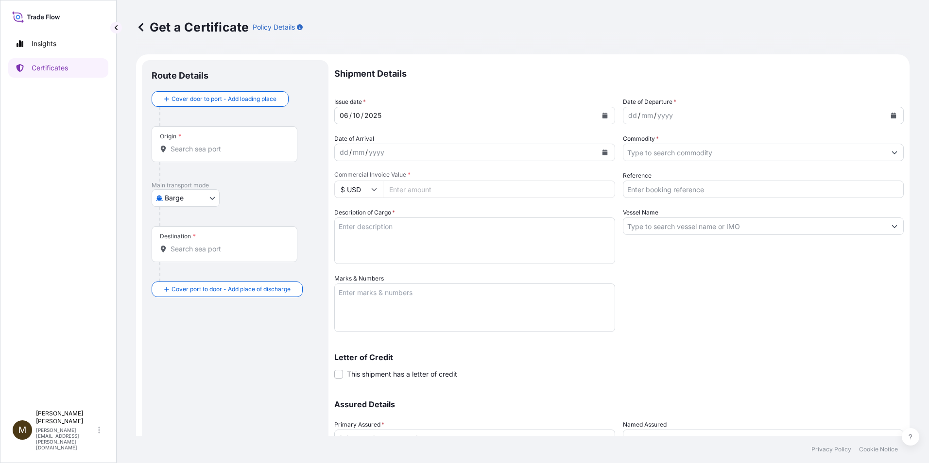
click at [603, 115] on icon "Calendar" at bounding box center [605, 116] width 6 height 6
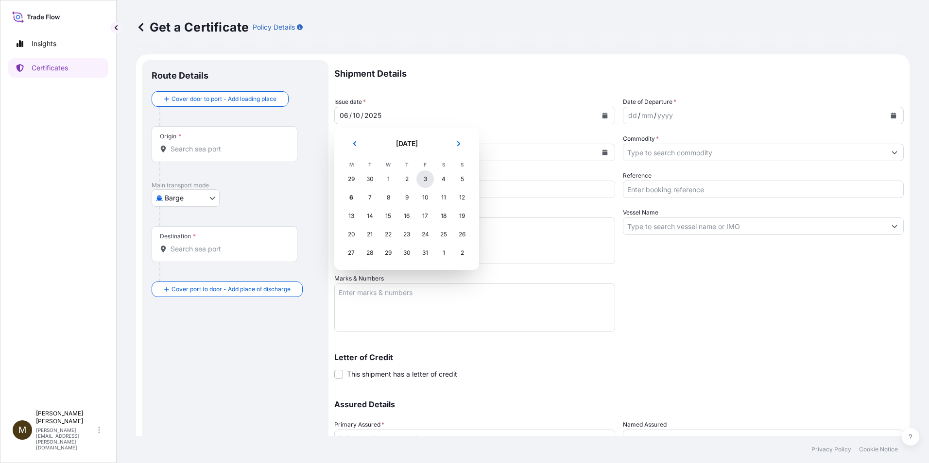
click at [423, 178] on div "3" at bounding box center [424, 178] width 17 height 17
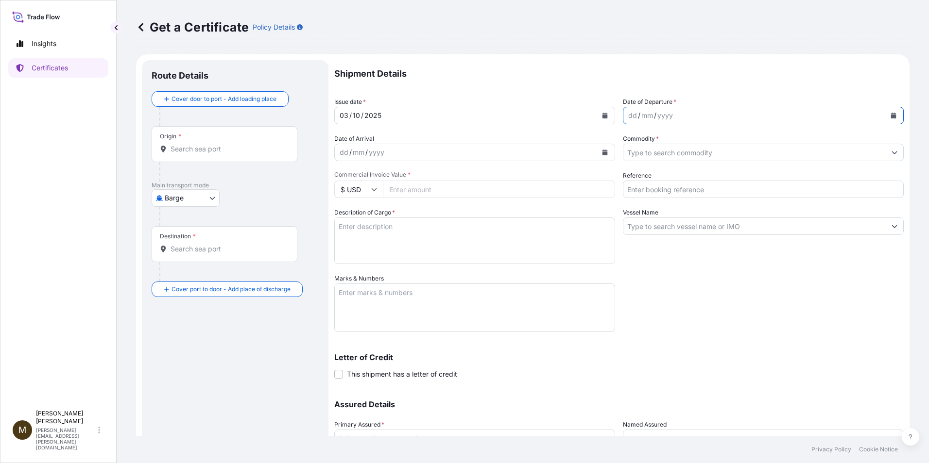
click at [891, 116] on icon "Calendar" at bounding box center [893, 116] width 5 height 6
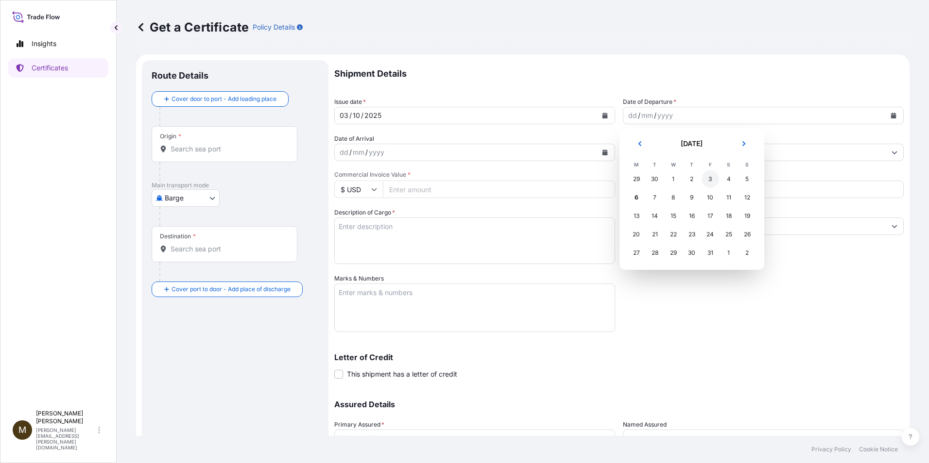
click at [712, 176] on div "3" at bounding box center [709, 178] width 17 height 17
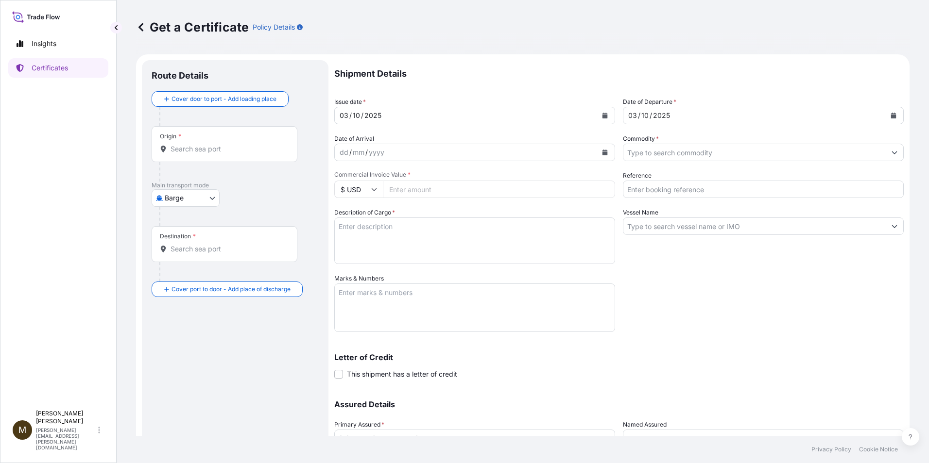
click at [636, 154] on input "Commodity *" at bounding box center [754, 152] width 262 height 17
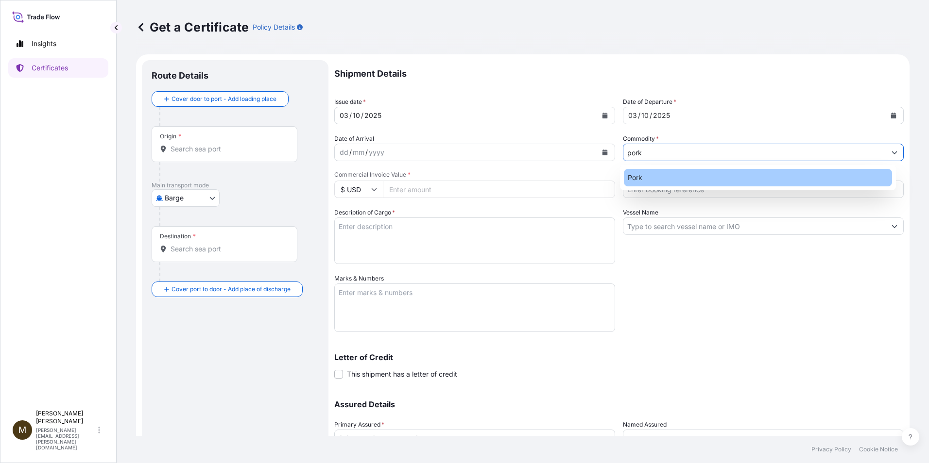
click at [676, 183] on div "Pork" at bounding box center [758, 177] width 269 height 17
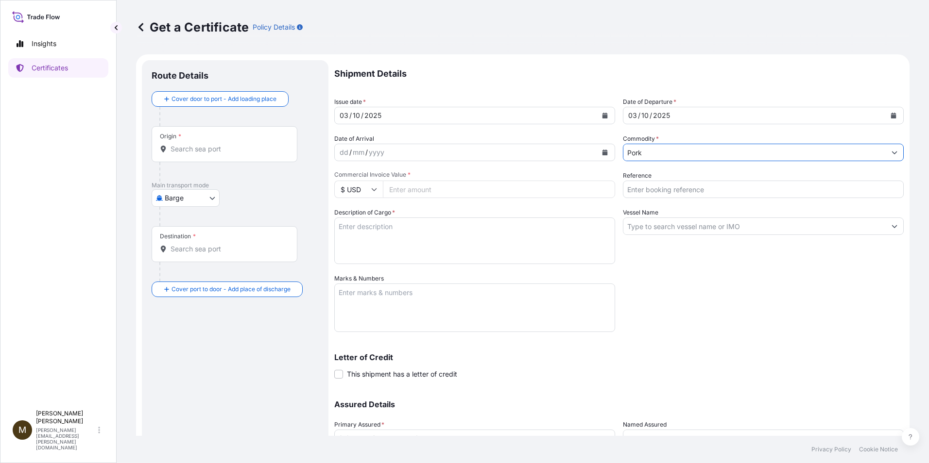
type input "Pork"
click at [671, 225] on input "Vessel Name" at bounding box center [754, 226] width 262 height 17
click at [642, 232] on input "Vessel Name" at bounding box center [754, 226] width 262 height 17
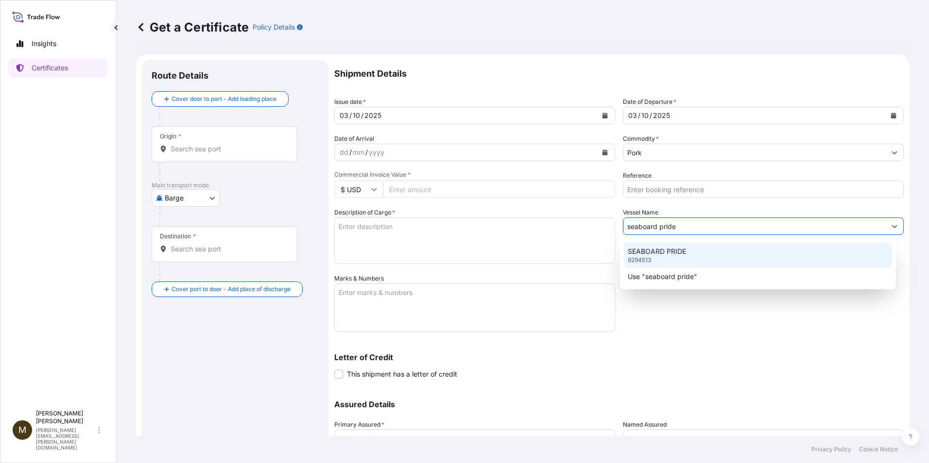
click at [647, 254] on p "SEABOARD PRIDE" at bounding box center [656, 252] width 58 height 10
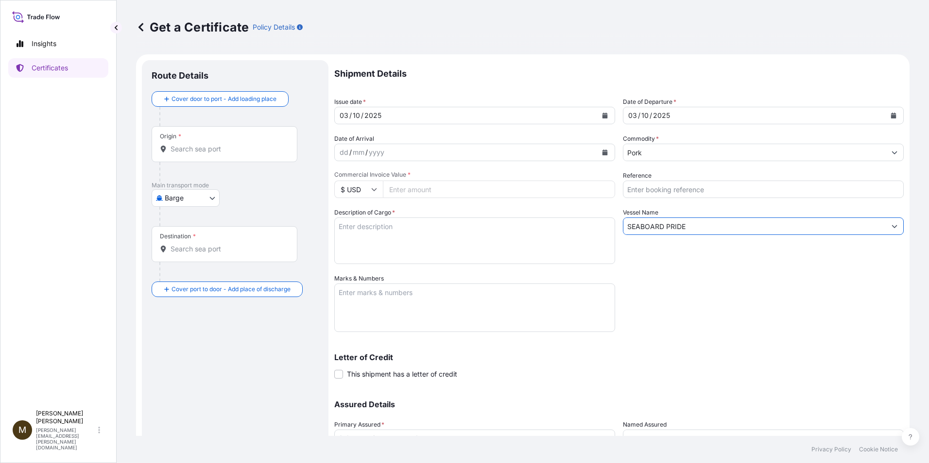
type input "SEABOARD PRIDE"
click at [427, 191] on input "Commercial Invoice Value *" at bounding box center [499, 189] width 232 height 17
click at [644, 190] on input "Reference" at bounding box center [763, 189] width 281 height 17
type input "2815423"
click at [424, 184] on input "Commercial Invoice Value *" at bounding box center [499, 189] width 232 height 17
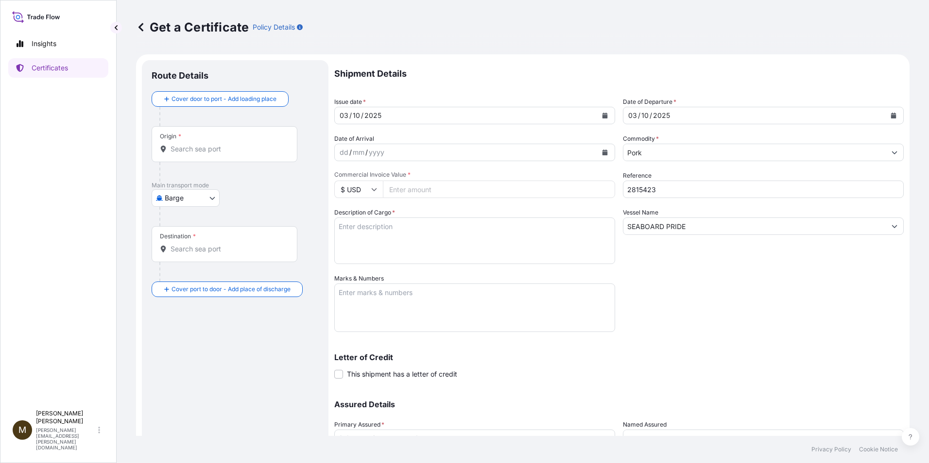
drag, startPoint x: 436, startPoint y: 191, endPoint x: 426, endPoint y: 192, distance: 9.2
click at [436, 191] on input "Commercial Invoice Value *" at bounding box center [499, 189] width 232 height 17
paste input "80404.87"
type input "80404.87"
click at [381, 230] on textarea "Description of Cargo *" at bounding box center [474, 241] width 281 height 47
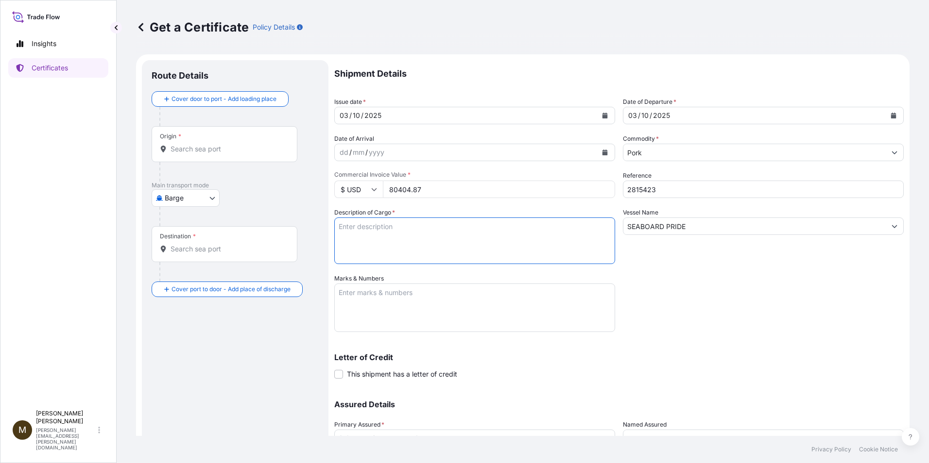
paste textarea "FROZEN PORK BELLY SKIN ON PANCETA DE CERDO CON PIEL CONGELADA"
type textarea "FROZEN PORK BELLY SKIN ON PANCETA DE CERDO CON PIEL CONGELADA"
drag, startPoint x: 375, startPoint y: 297, endPoint x: 384, endPoint y: 292, distance: 9.8
click at [375, 297] on textarea "Marks & Numbers" at bounding box center [474, 308] width 281 height 49
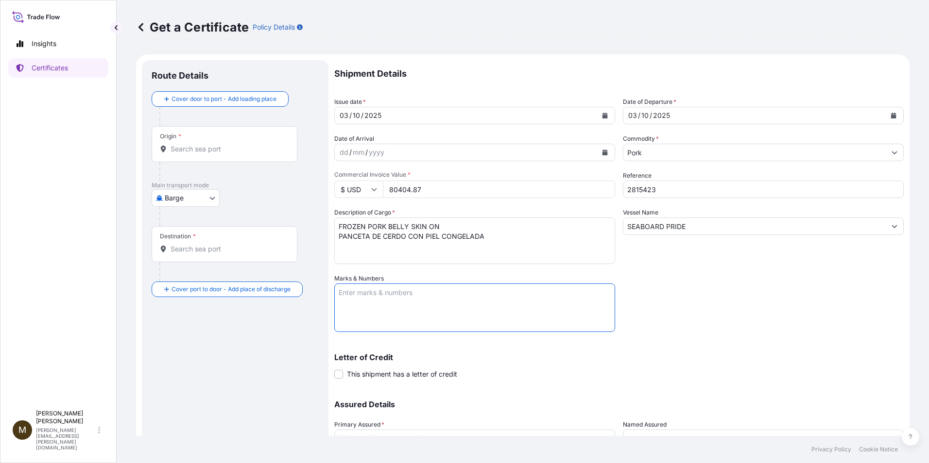
paste textarea "2815423"
type textarea "2815423"
click at [213, 201] on body "Insights Certificates M [PERSON_NAME] [PERSON_NAME][EMAIL_ADDRESS][PERSON_NAME]…" at bounding box center [464, 231] width 929 height 463
click at [194, 276] on span "Ocean Vessel" at bounding box center [191, 276] width 43 height 10
select select "Ocean Vessel"
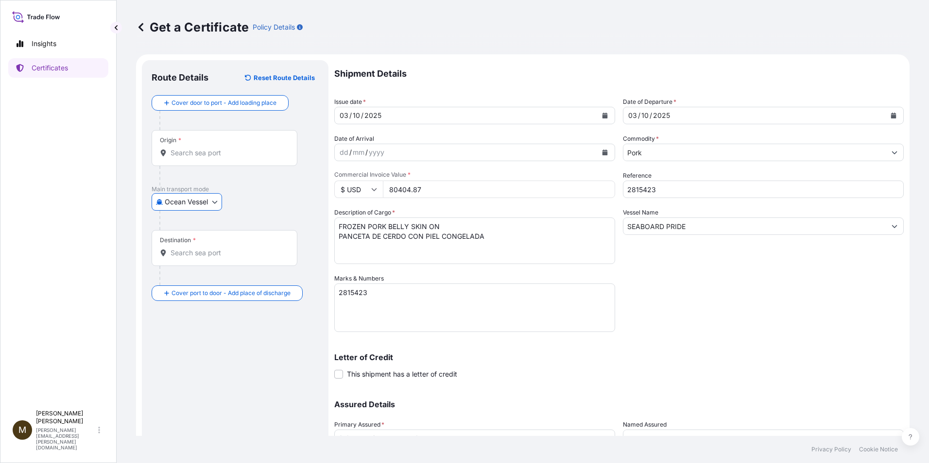
click at [255, 153] on input "Origin *" at bounding box center [227, 153] width 115 height 10
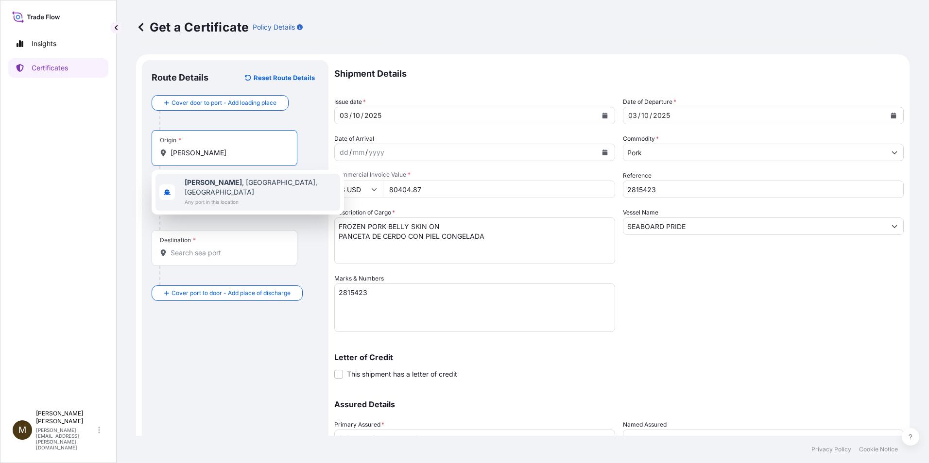
click at [230, 197] on span "Any port in this location" at bounding box center [261, 202] width 152 height 10
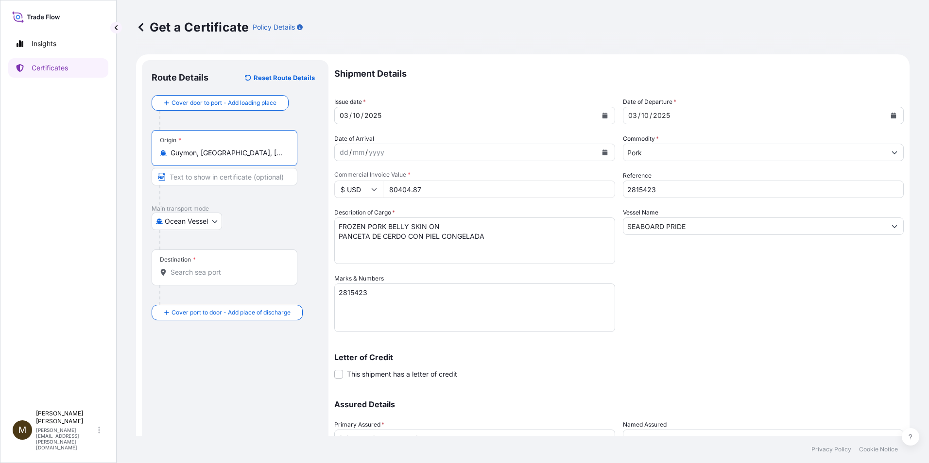
type input "Guymon, [GEOGRAPHIC_DATA], [GEOGRAPHIC_DATA]"
click at [187, 278] on div "Destination *" at bounding box center [225, 268] width 146 height 36
click at [187, 277] on input "Destination *" at bounding box center [227, 273] width 115 height 10
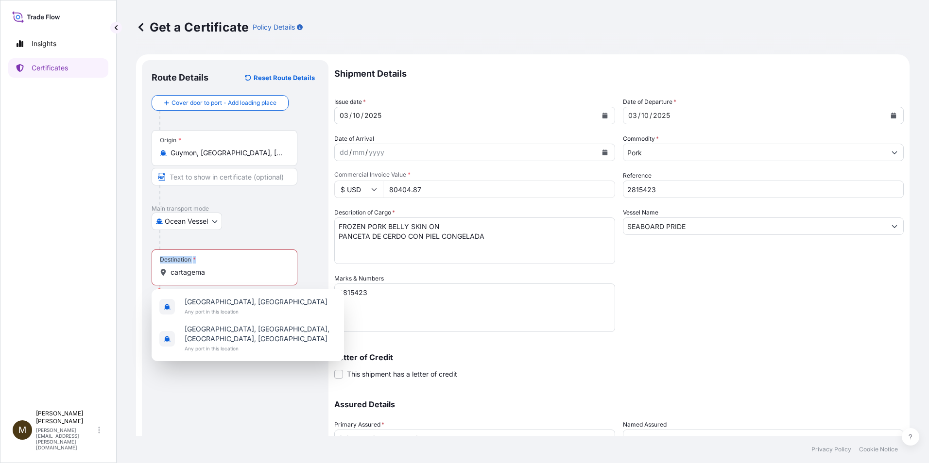
drag, startPoint x: 217, startPoint y: 261, endPoint x: 147, endPoint y: 257, distance: 70.0
click at [147, 257] on div "Route Details Reset Route Details Cover door to port - Add loading place Place …" at bounding box center [235, 286] width 186 height 453
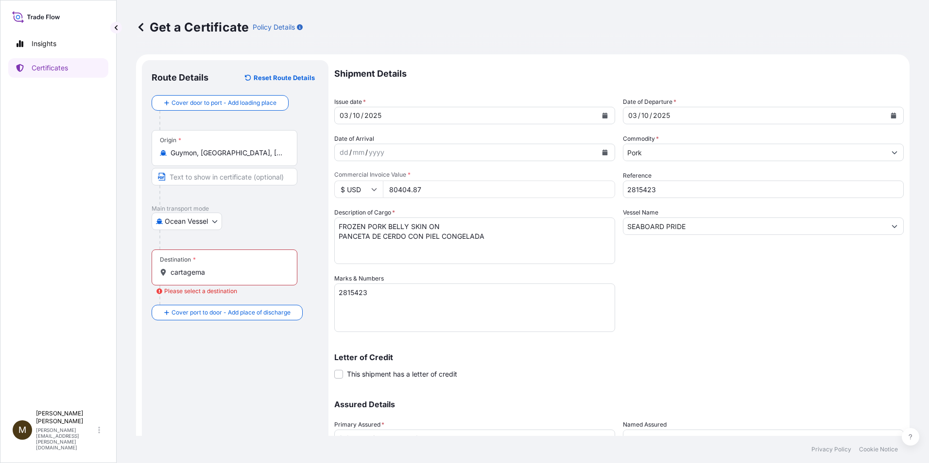
click at [208, 265] on div "Destination * cartagema" at bounding box center [225, 268] width 146 height 36
click at [208, 268] on input "cartagema" at bounding box center [227, 273] width 115 height 10
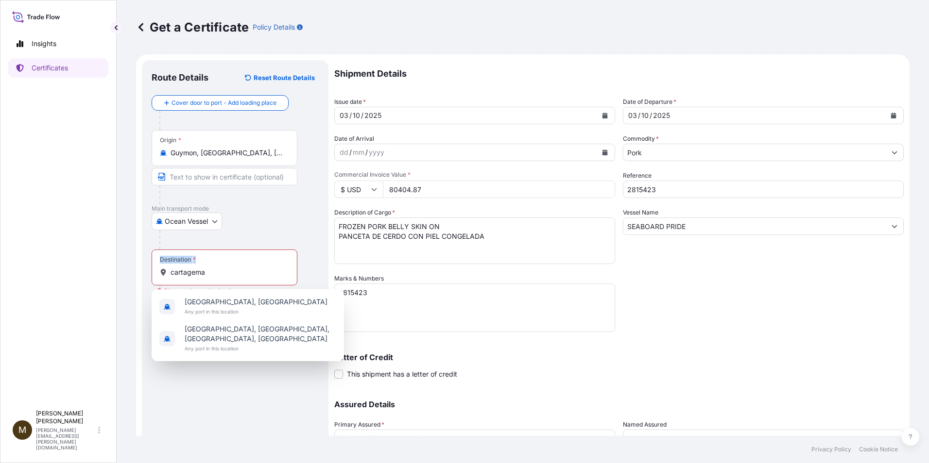
drag, startPoint x: 209, startPoint y: 277, endPoint x: 124, endPoint y: 260, distance: 87.2
click at [124, 260] on div "Get a Certificate Policy Details Route Details Reset Route Details Cover door t…" at bounding box center [523, 218] width 812 height 436
click at [207, 273] on input "cartagema" at bounding box center [227, 273] width 115 height 10
drag, startPoint x: 208, startPoint y: 274, endPoint x: 391, endPoint y: 332, distance: 192.2
click at [155, 271] on div "Destination * cartagema" at bounding box center [225, 268] width 146 height 36
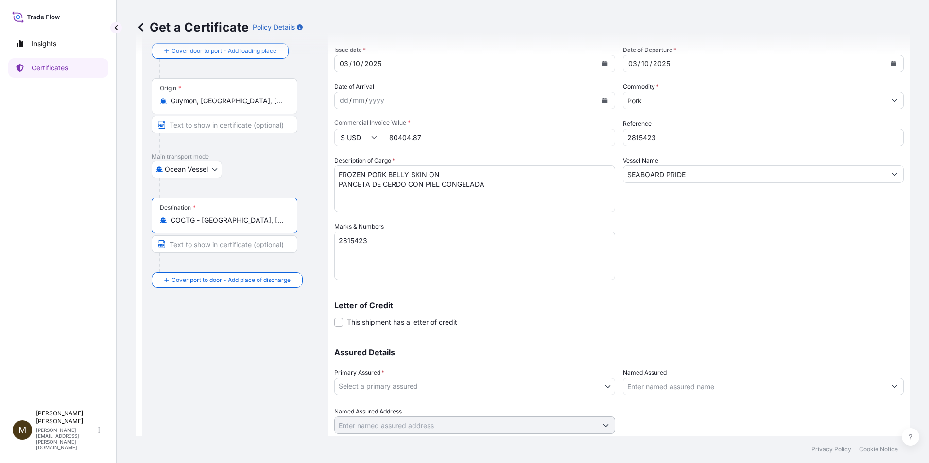
scroll to position [83, 0]
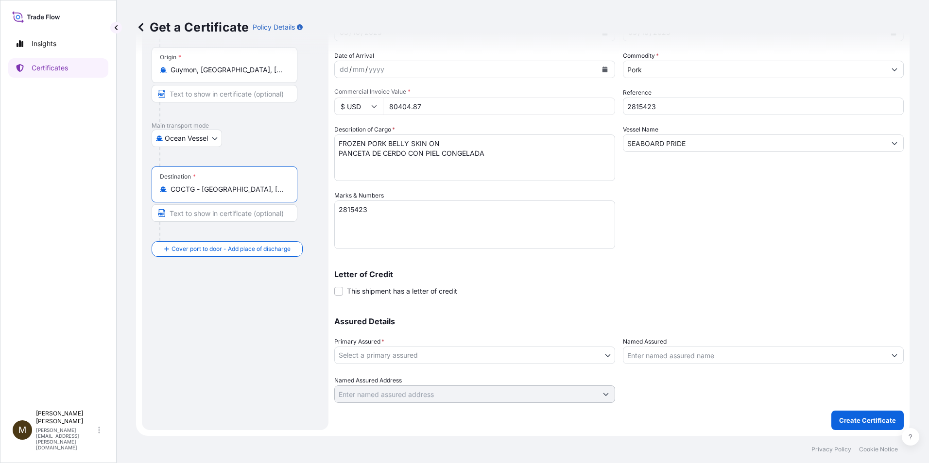
type input "COCTG - [GEOGRAPHIC_DATA], [GEOGRAPHIC_DATA]"
click at [435, 353] on body "Insights Certificates M [PERSON_NAME] [PERSON_NAME][EMAIL_ADDRESS][PERSON_NAME]…" at bounding box center [464, 231] width 929 height 463
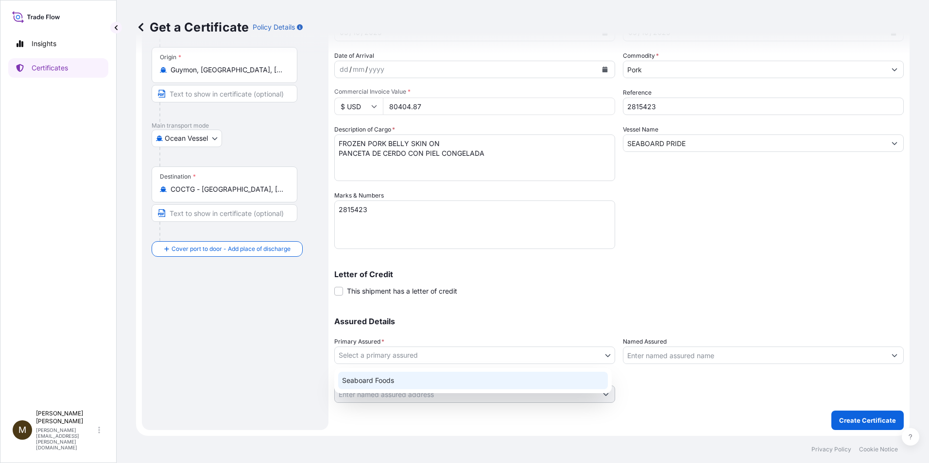
click at [368, 379] on div "Seaboard Foods" at bounding box center [473, 380] width 270 height 17
select select "31638"
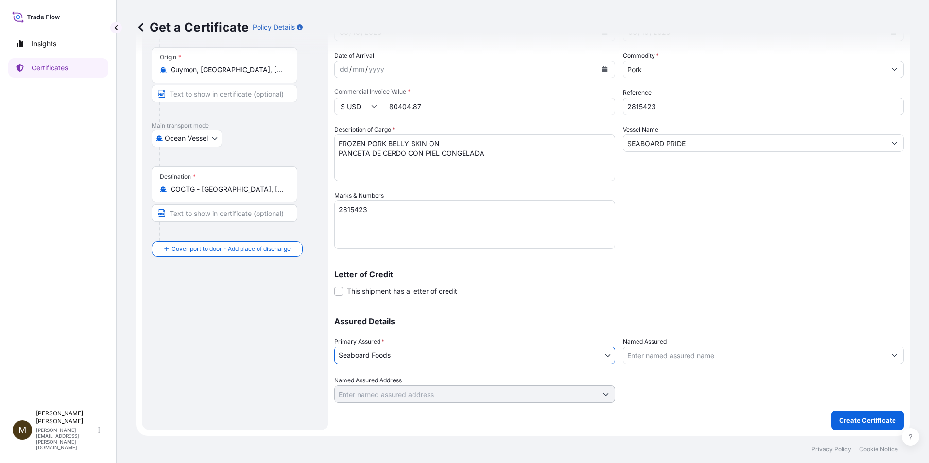
click at [678, 354] on input "Named Assured" at bounding box center [754, 355] width 262 height 17
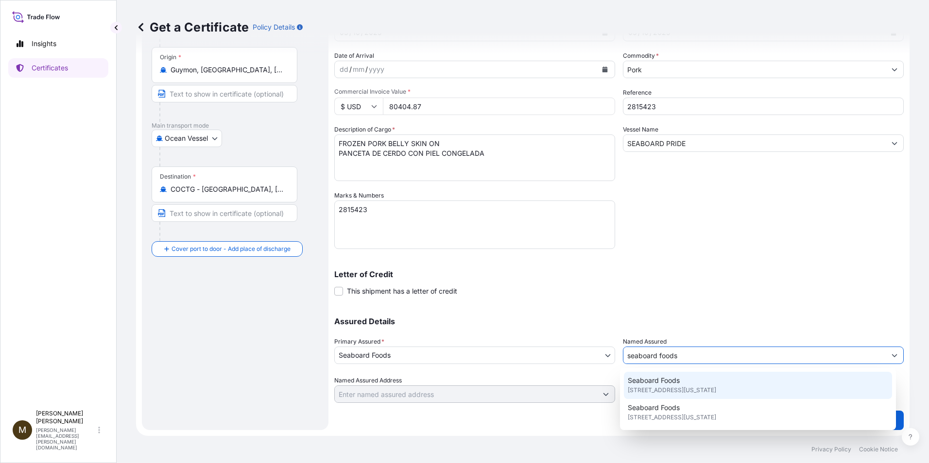
click at [670, 382] on span "Seaboard Foods" at bounding box center [653, 381] width 52 height 10
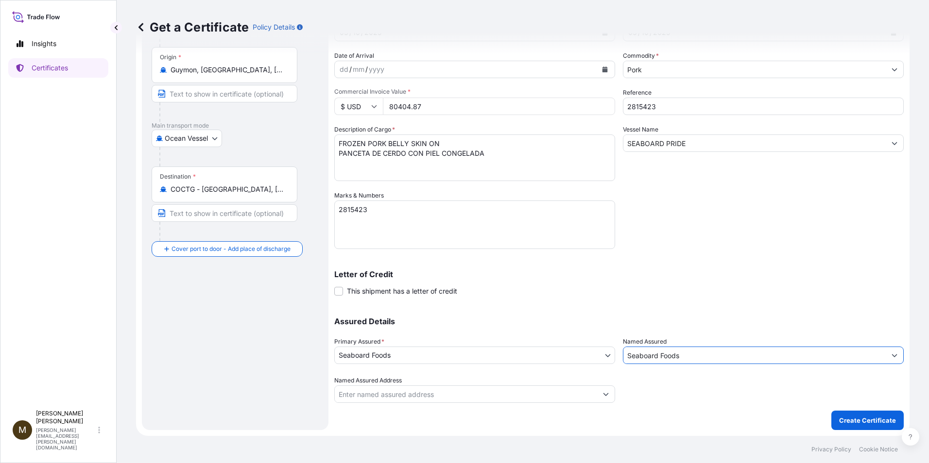
type input "Seaboard Foods"
click at [860, 424] on p "Create Certificate" at bounding box center [867, 421] width 57 height 10
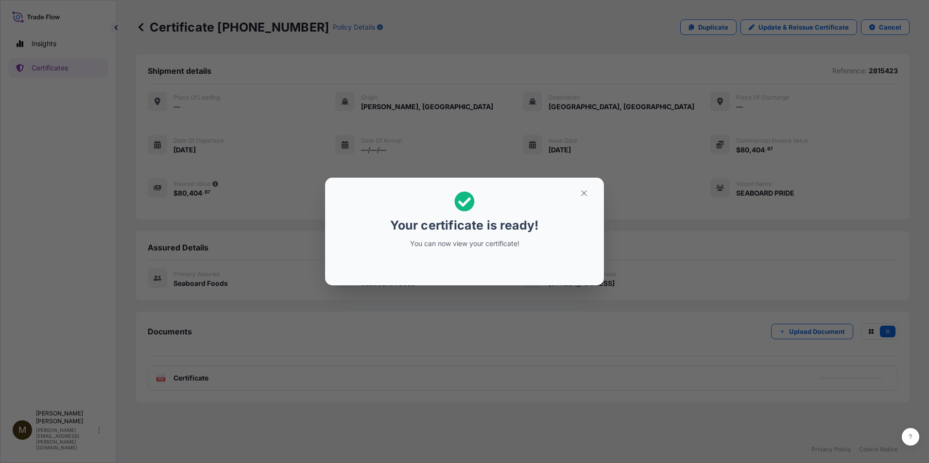
click at [175, 377] on div "Your certificate is ready! You can now view your certificate!" at bounding box center [464, 231] width 929 height 463
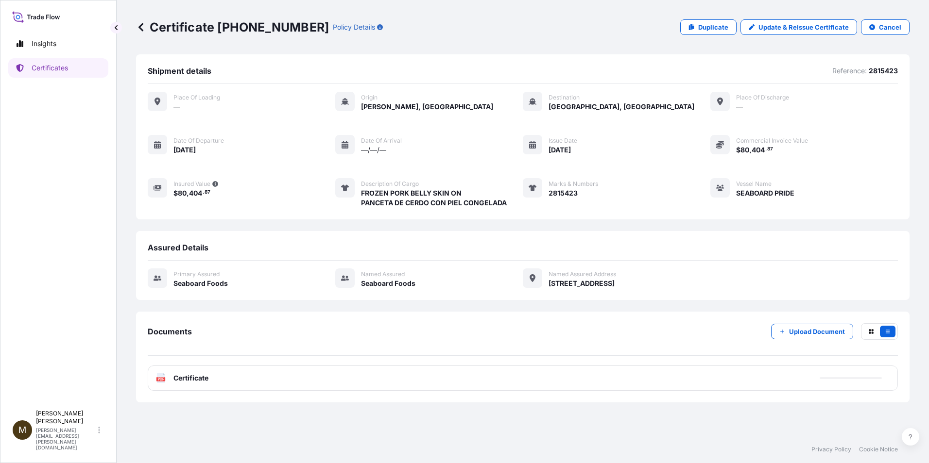
click at [160, 380] on text "PDF" at bounding box center [161, 379] width 6 height 3
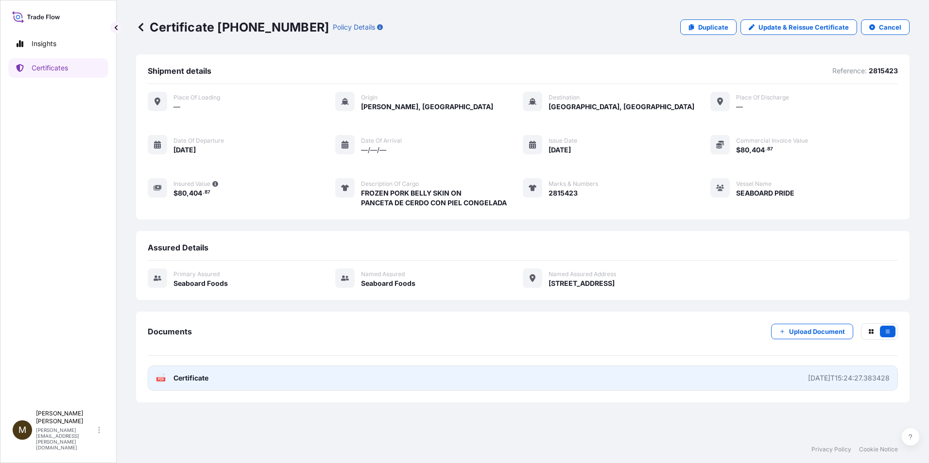
click at [160, 379] on text "PDF" at bounding box center [161, 379] width 6 height 3
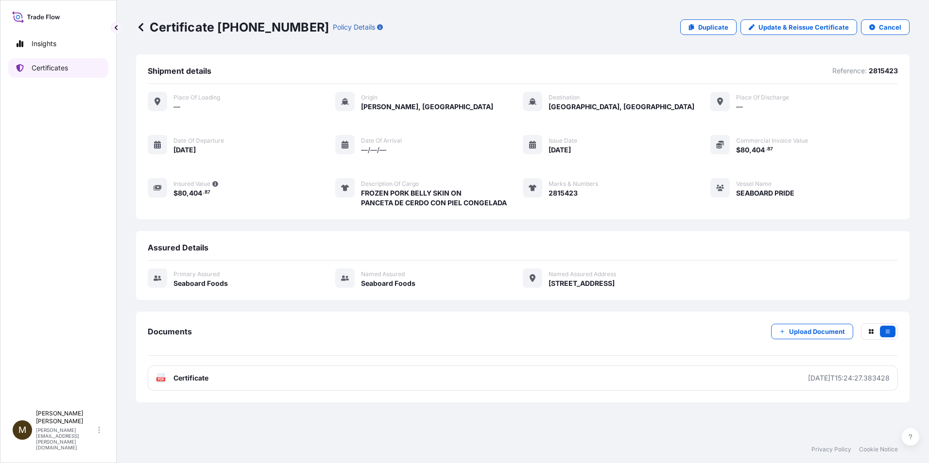
click at [61, 66] on p "Certificates" at bounding box center [50, 68] width 36 height 10
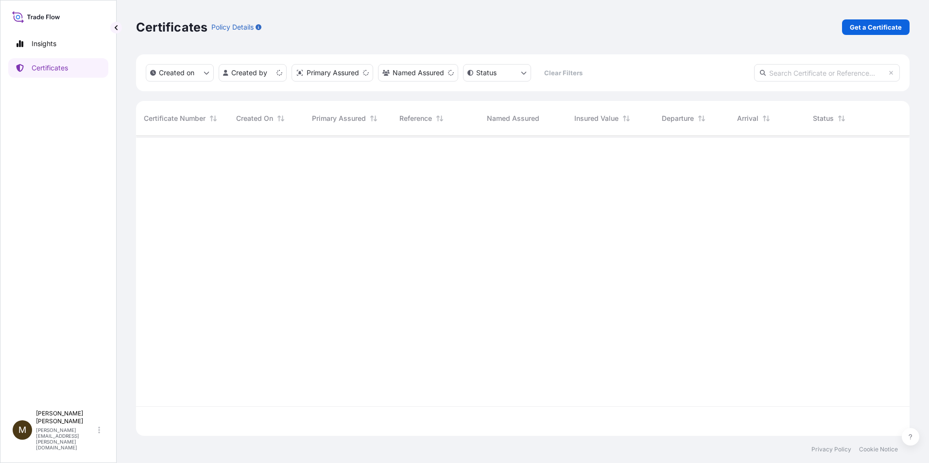
scroll to position [298, 766]
